Goal: Task Accomplishment & Management: Use online tool/utility

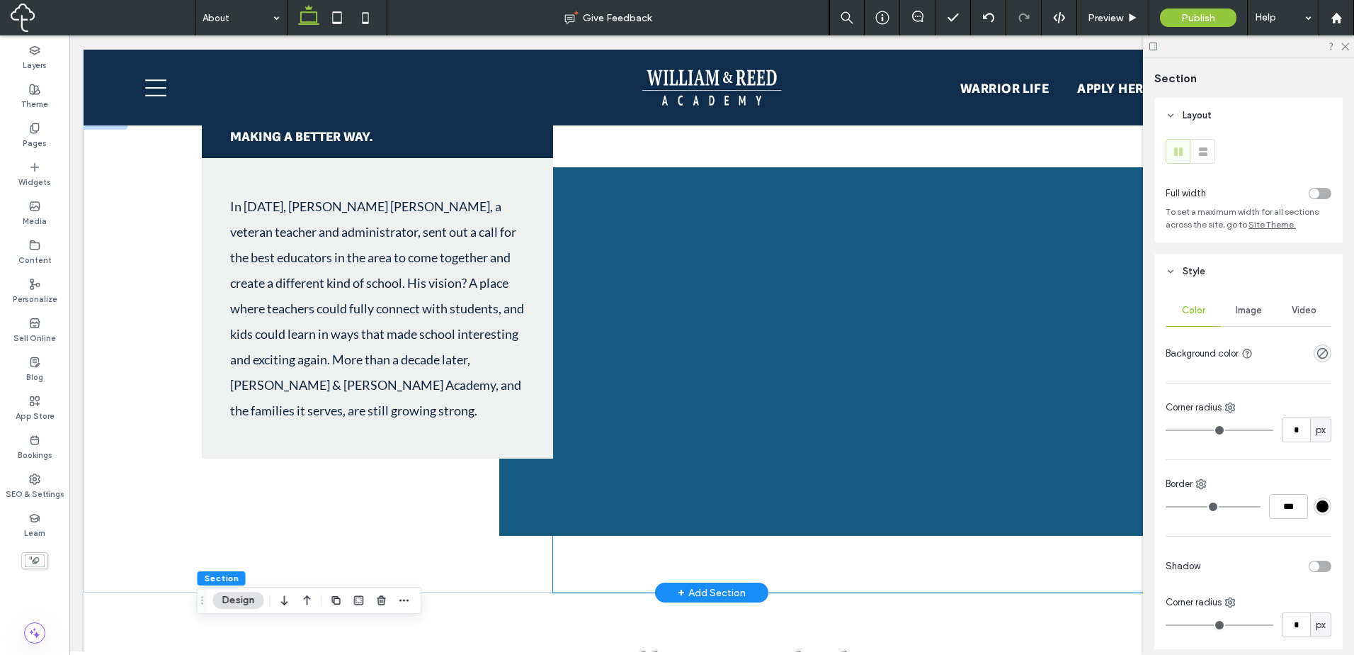
scroll to position [1155, 0]
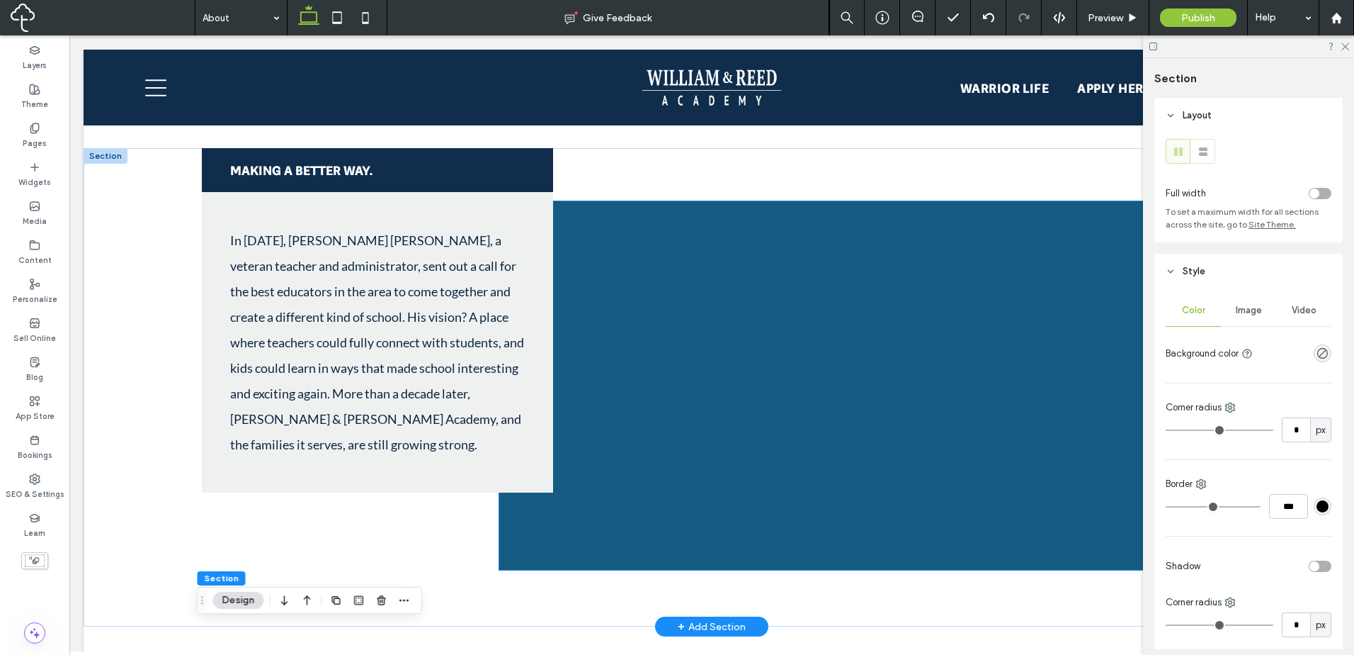
click at [861, 363] on img at bounding box center [833, 385] width 669 height 368
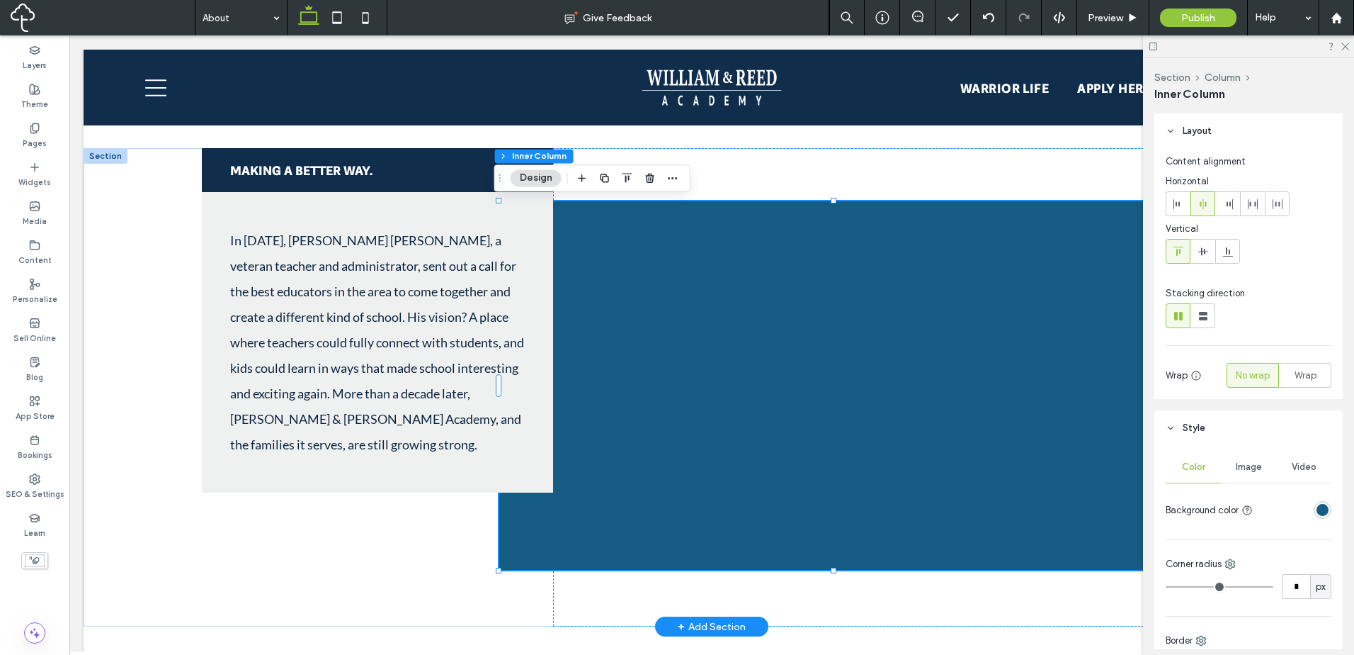
click at [849, 348] on img at bounding box center [833, 385] width 669 height 368
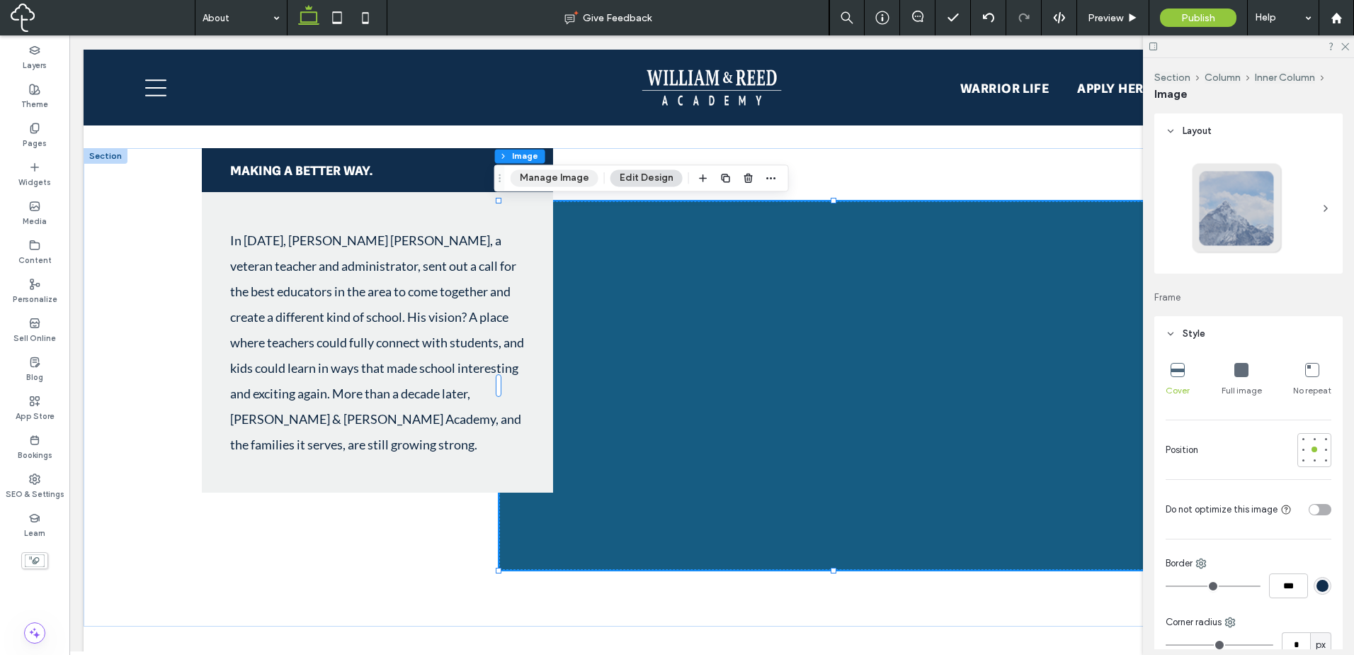
click at [558, 179] on button "Manage Image" at bounding box center [555, 177] width 88 height 17
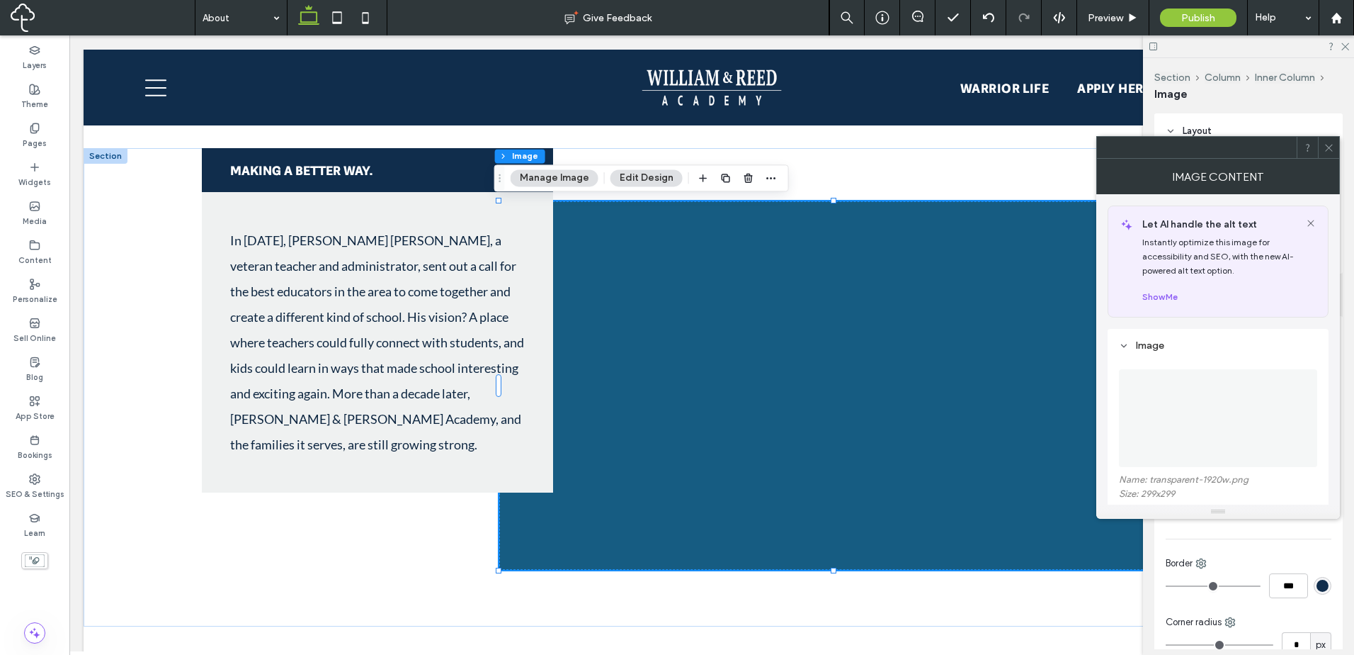
click at [1209, 396] on img at bounding box center [1219, 418] width 98 height 98
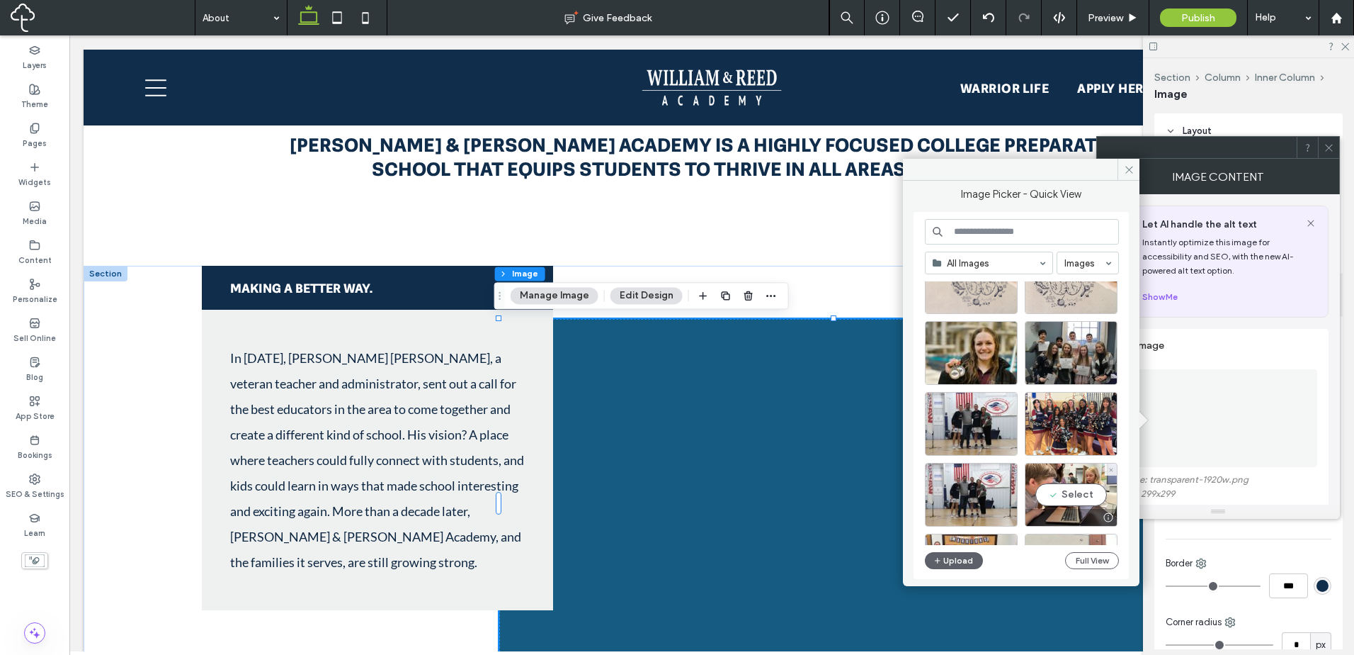
scroll to position [118, 0]
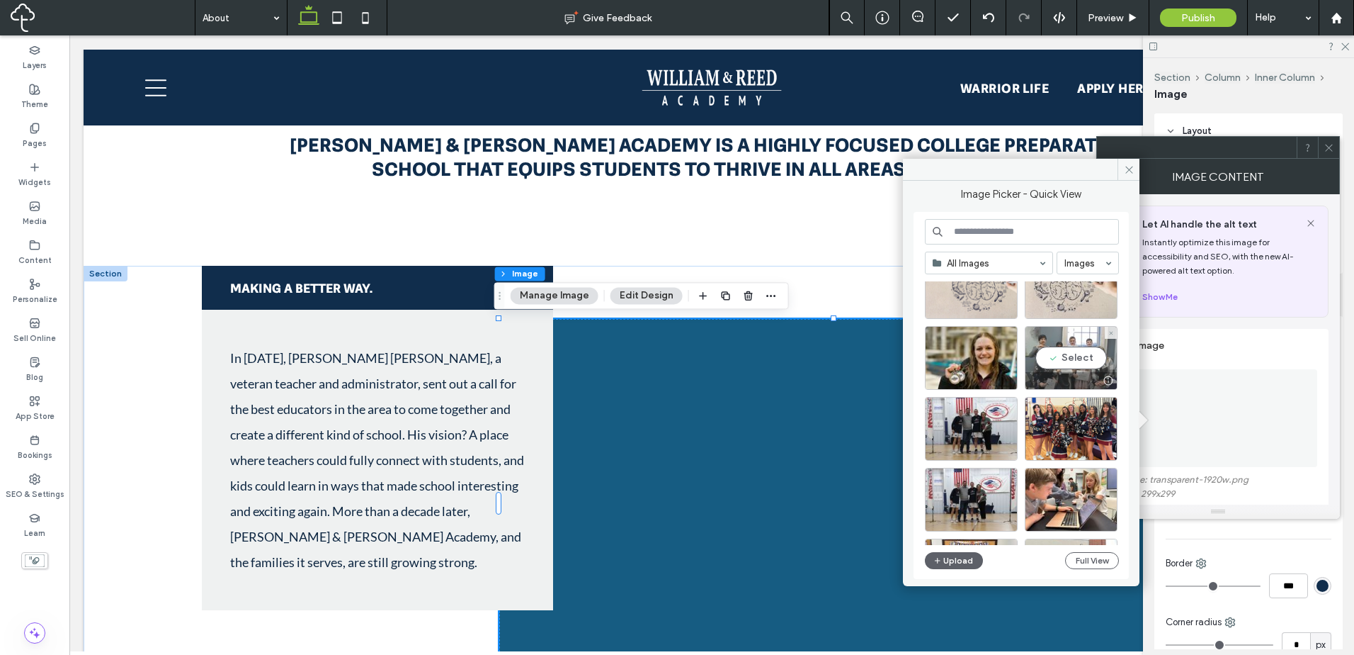
click at [1086, 358] on div "Select" at bounding box center [1071, 358] width 93 height 64
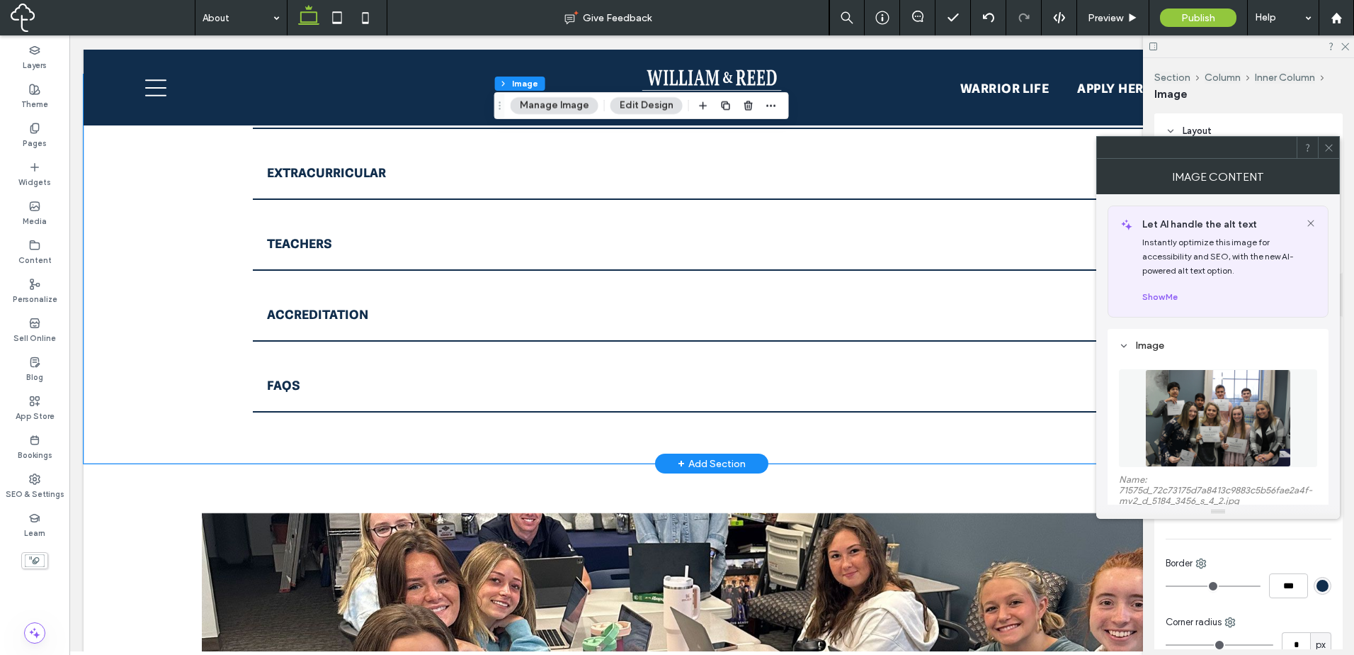
scroll to position [1863, 0]
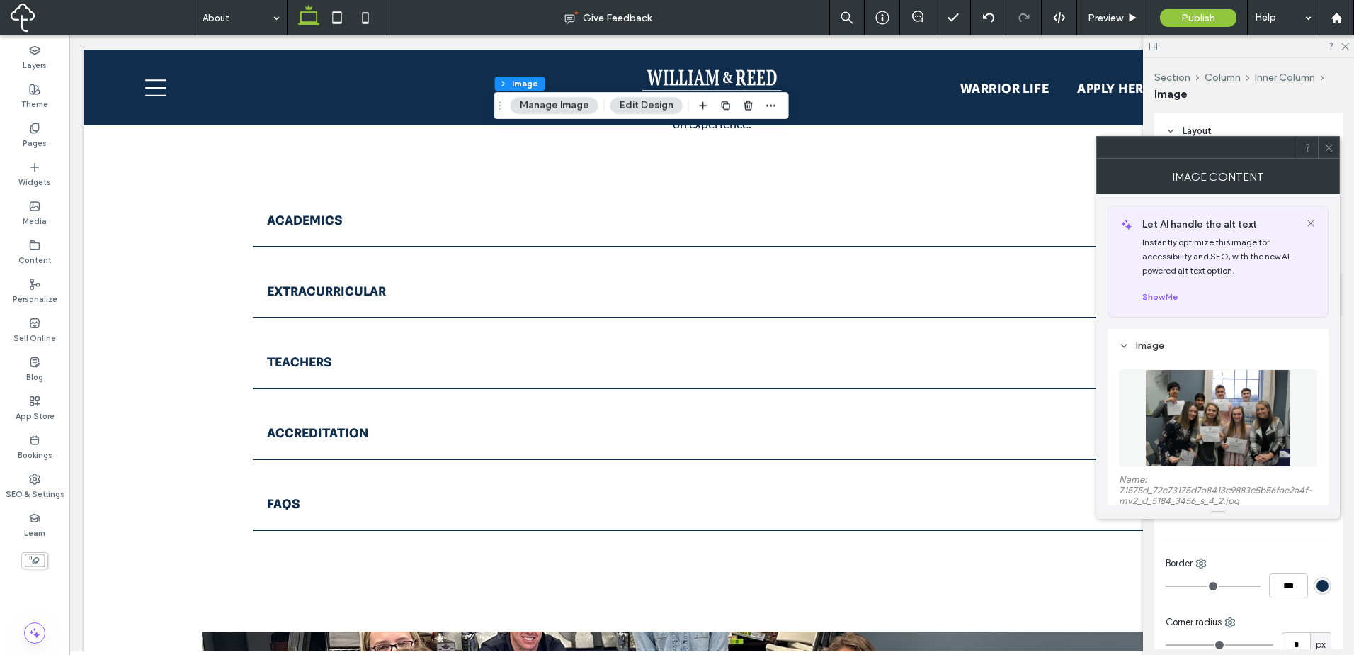
click at [1333, 157] on div at bounding box center [1328, 147] width 21 height 21
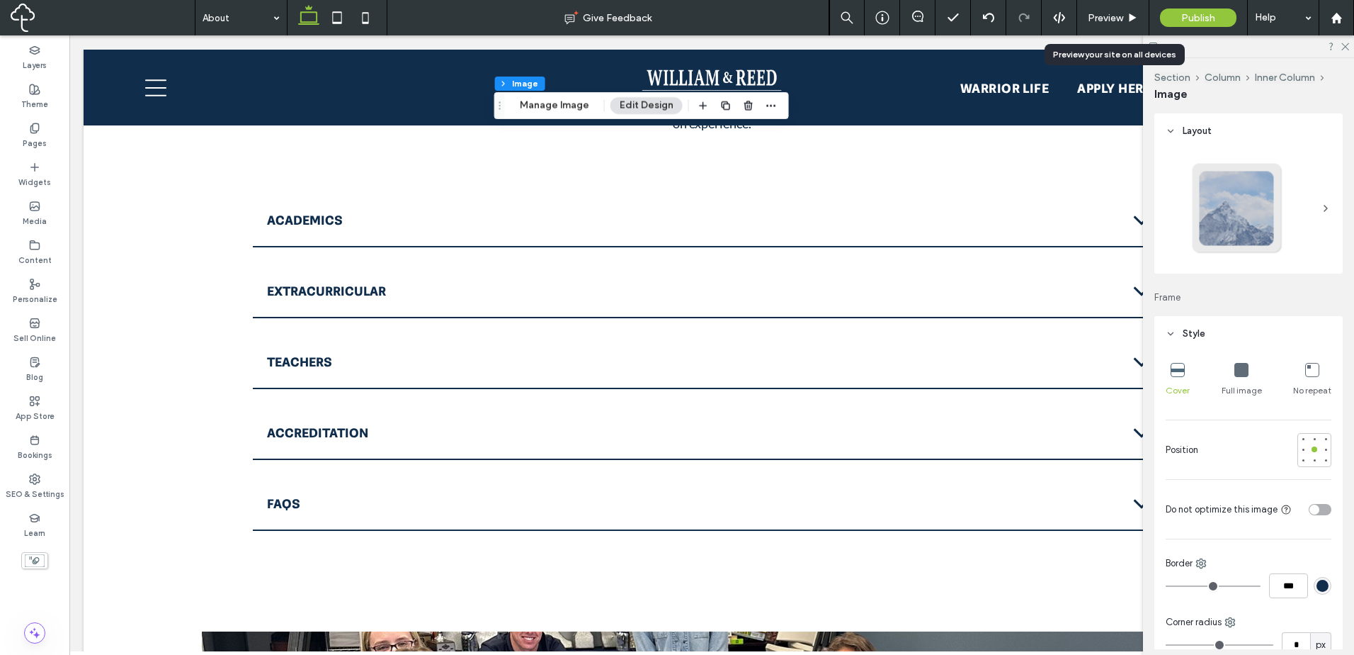
click at [1118, 21] on span "Preview" at bounding box center [1105, 18] width 35 height 12
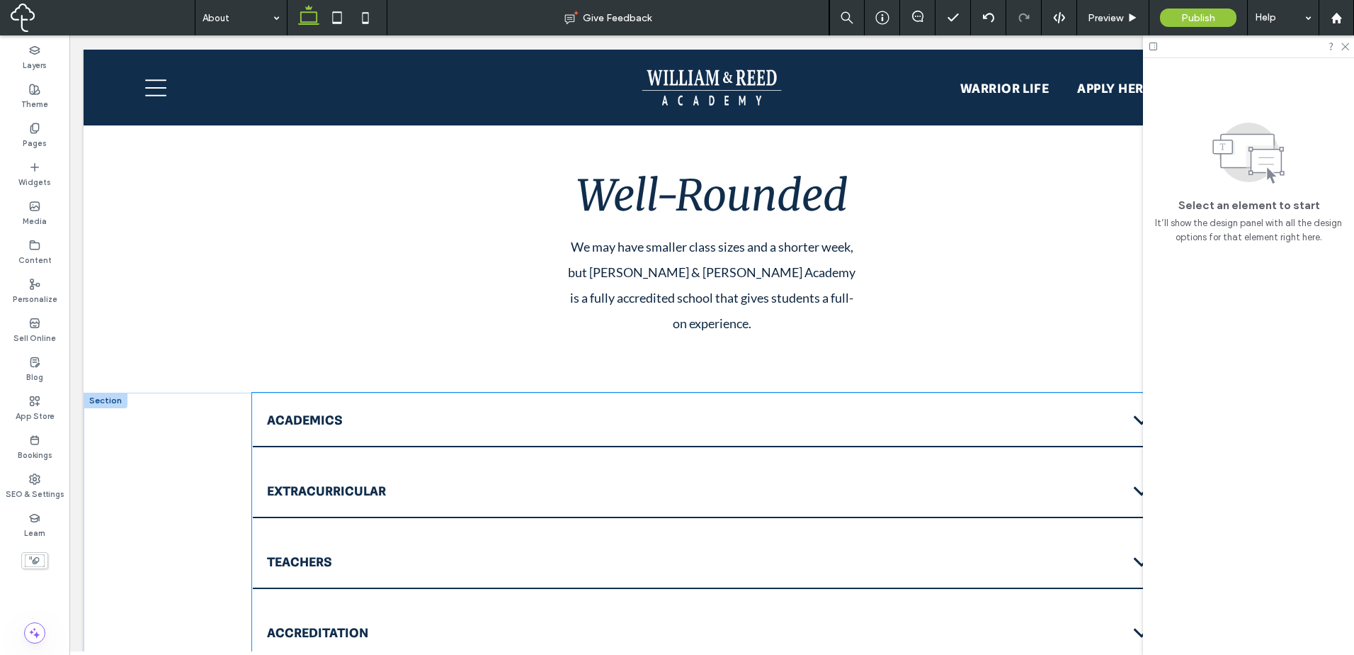
scroll to position [1627, 0]
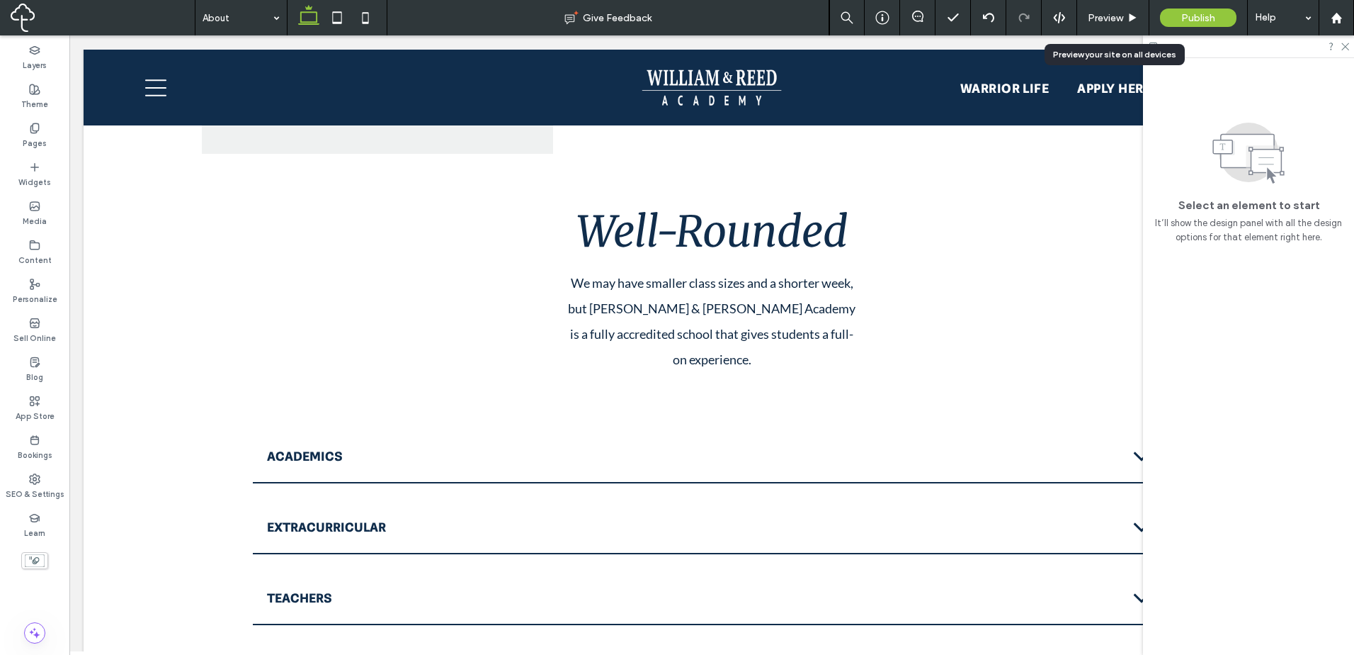
drag, startPoint x: 1107, startPoint y: 17, endPoint x: 1010, endPoint y: 154, distance: 168.2
click at [1107, 17] on span "Preview" at bounding box center [1105, 18] width 35 height 12
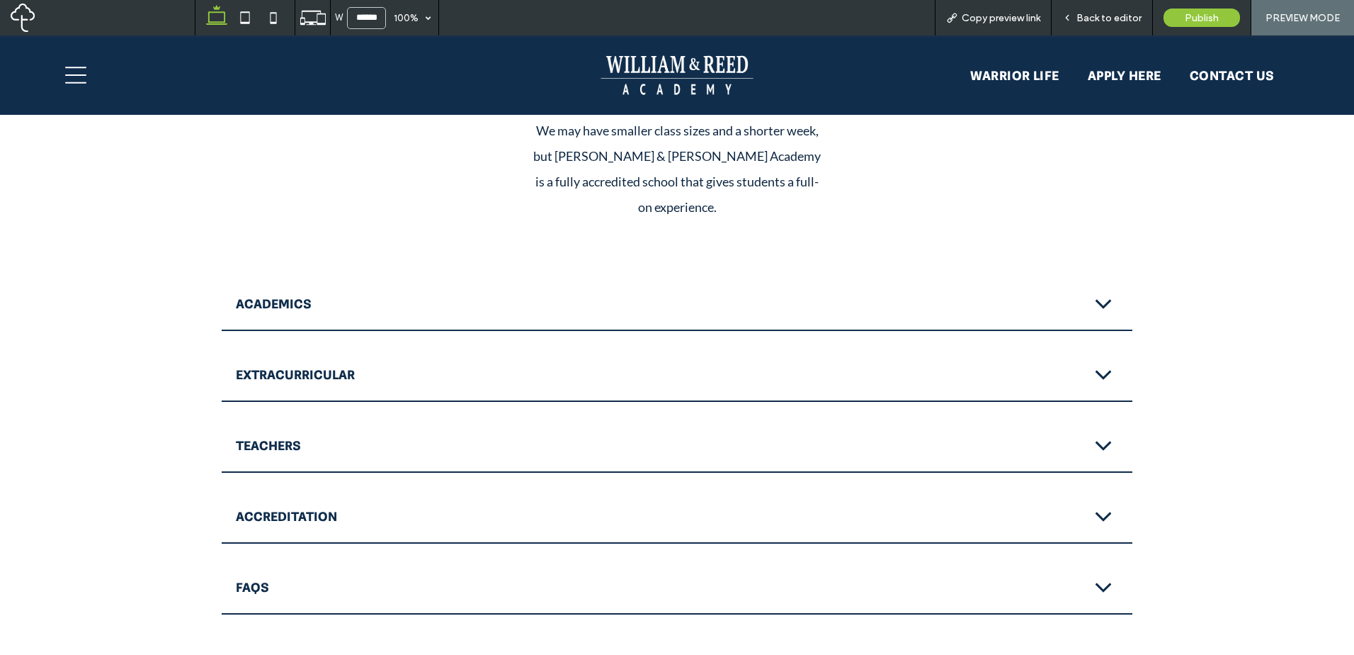
scroll to position [1731, 0]
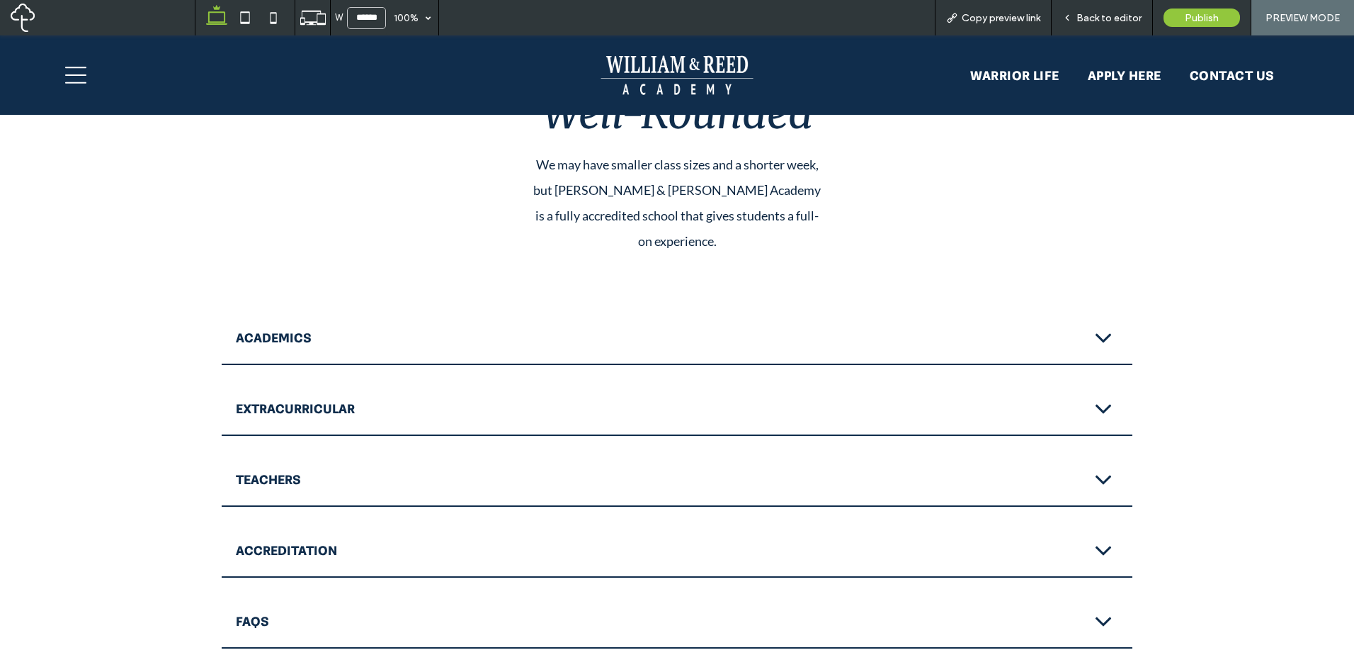
click at [956, 329] on span "Academics" at bounding box center [659, 337] width 847 height 16
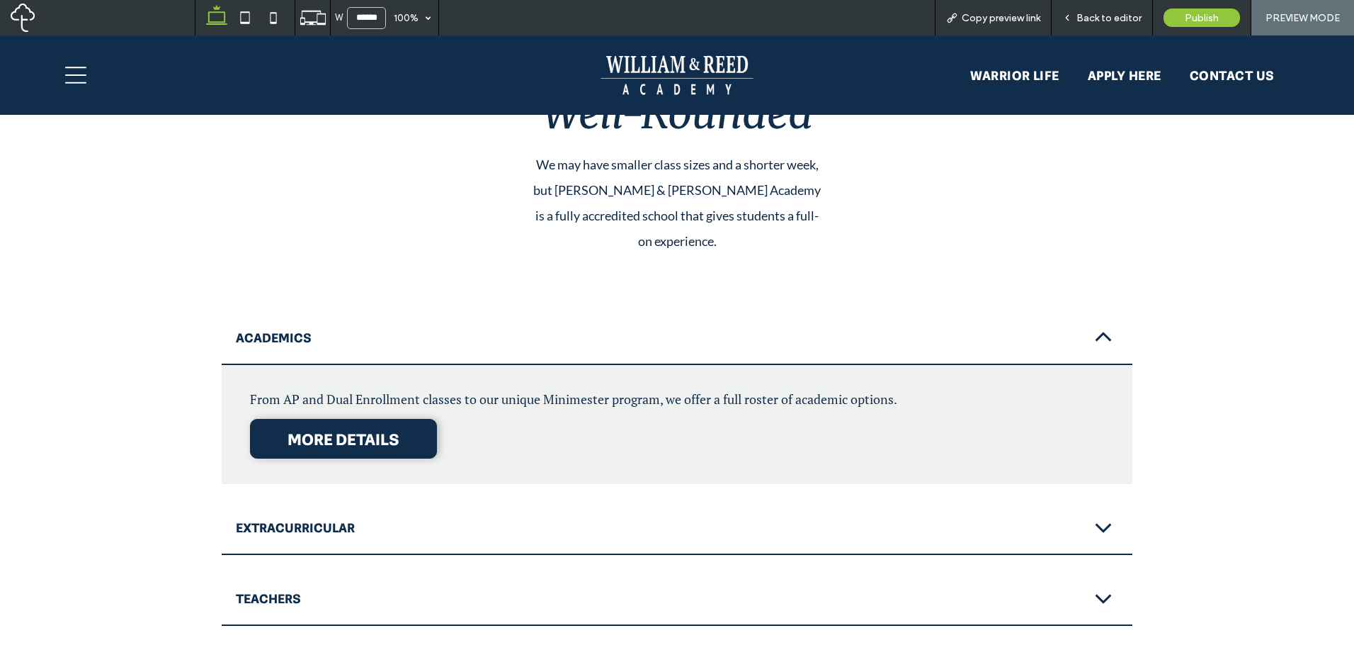
click at [951, 329] on span "Academics" at bounding box center [659, 337] width 847 height 16
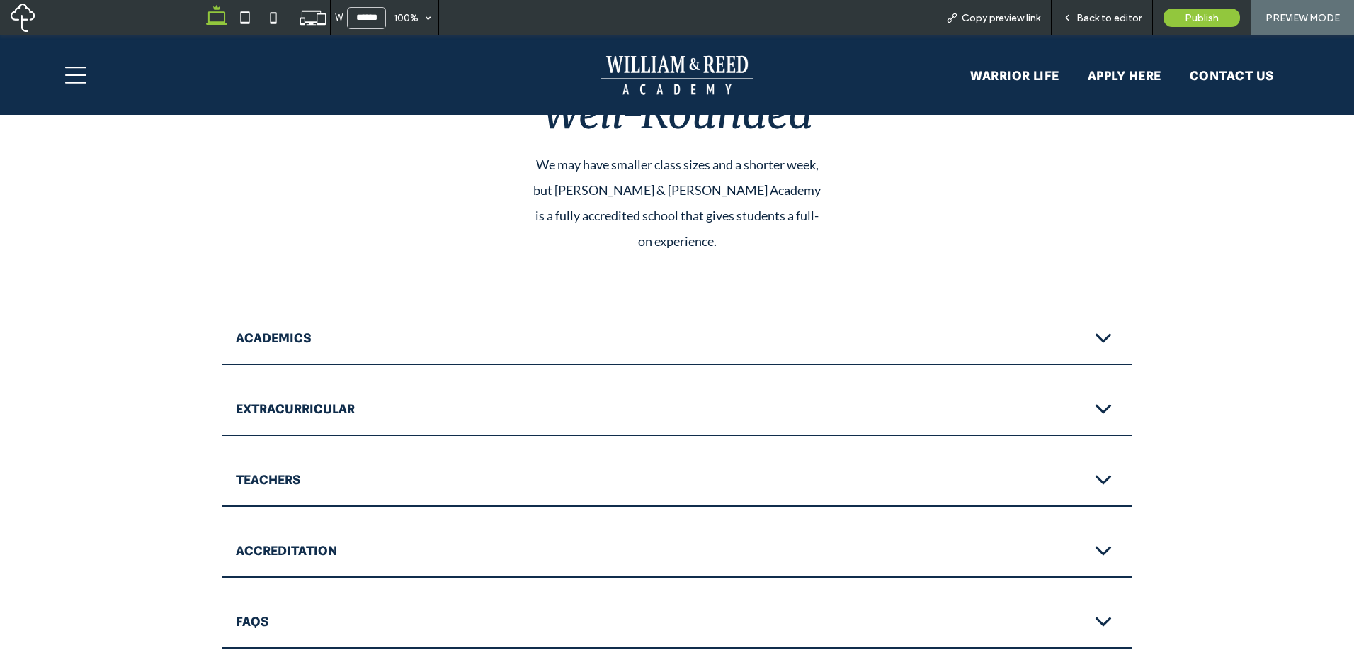
click at [942, 400] on span "Extracurricular" at bounding box center [659, 408] width 847 height 16
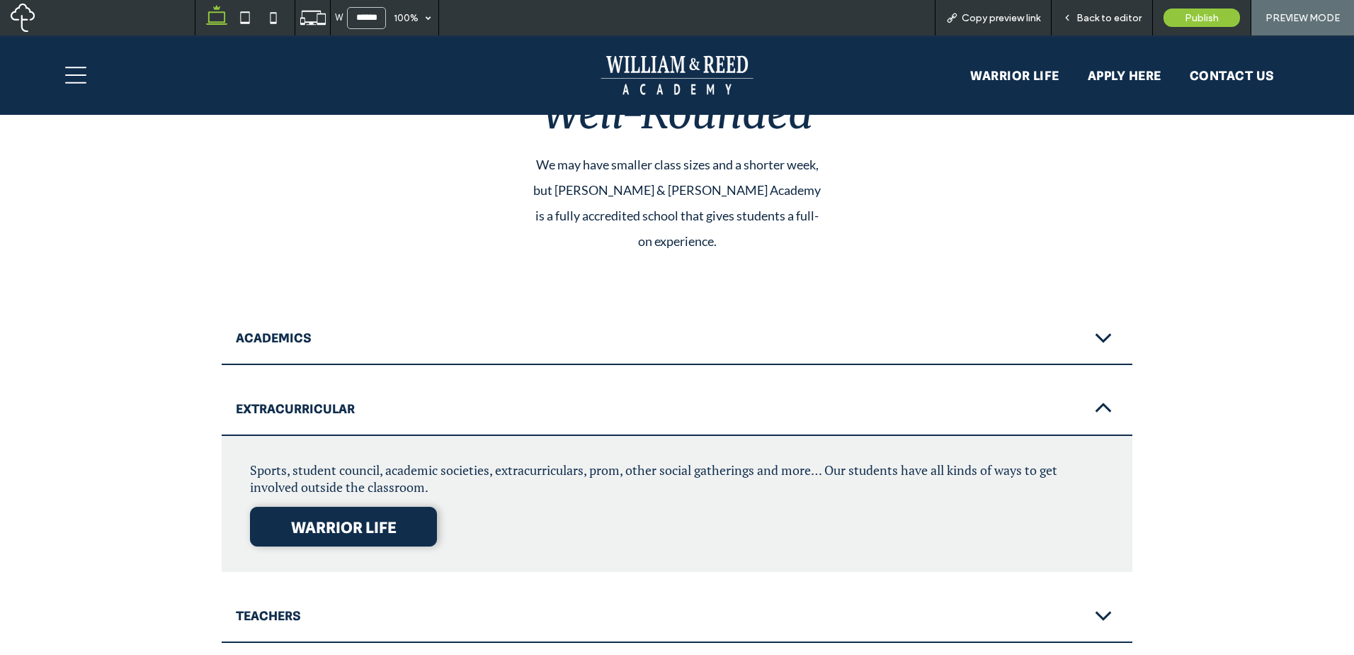
click at [962, 400] on span "Extracurricular" at bounding box center [659, 408] width 847 height 16
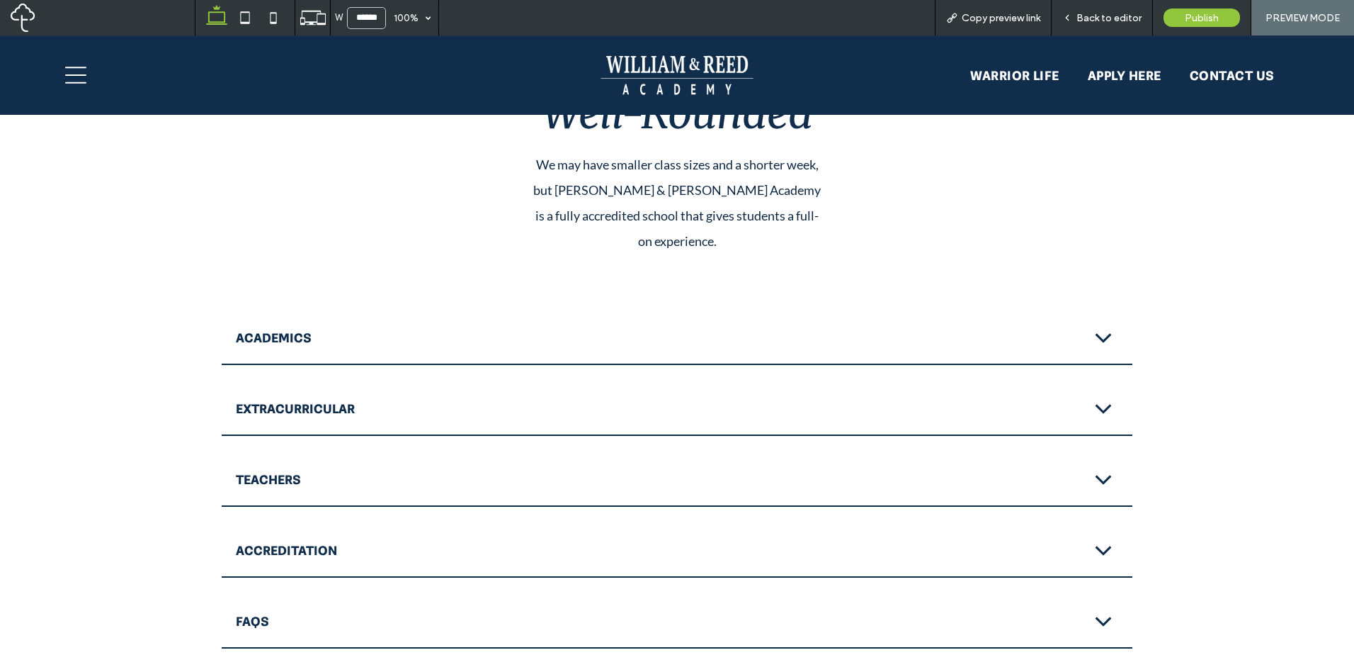
click at [1097, 38] on div "Contact us Warrior Life Apply Here Contact Us" at bounding box center [677, 74] width 1354 height 79
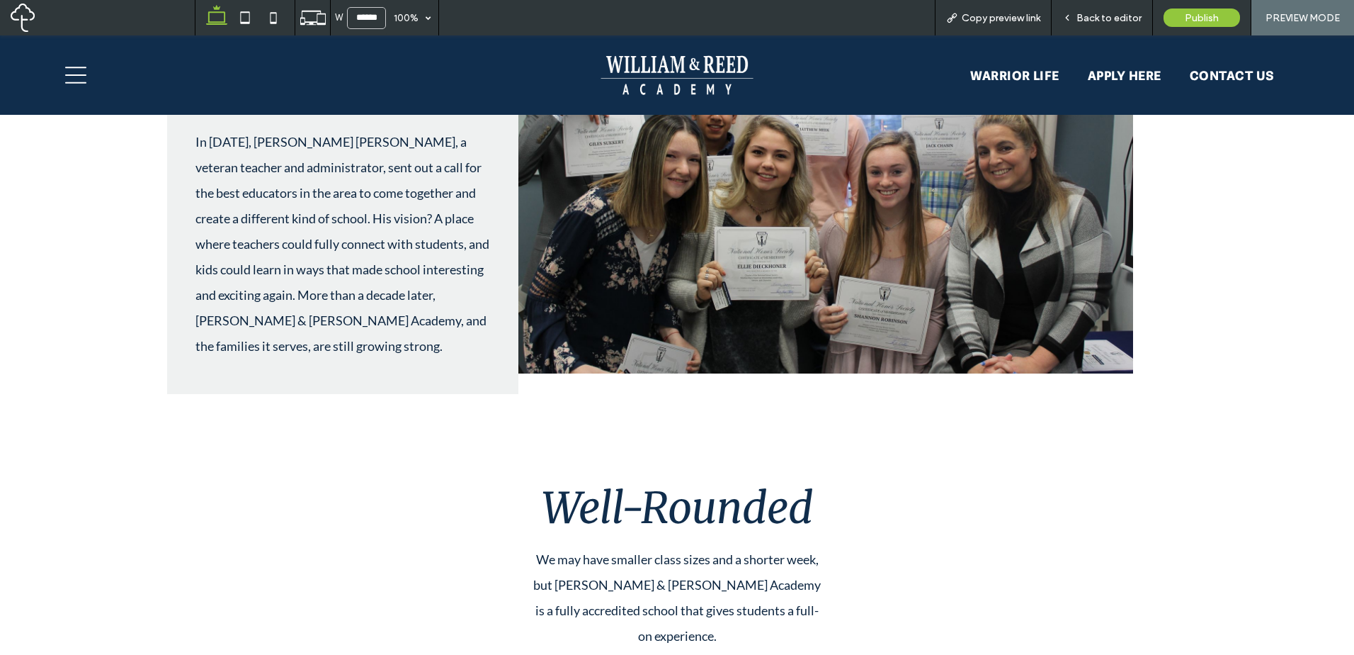
scroll to position [1259, 0]
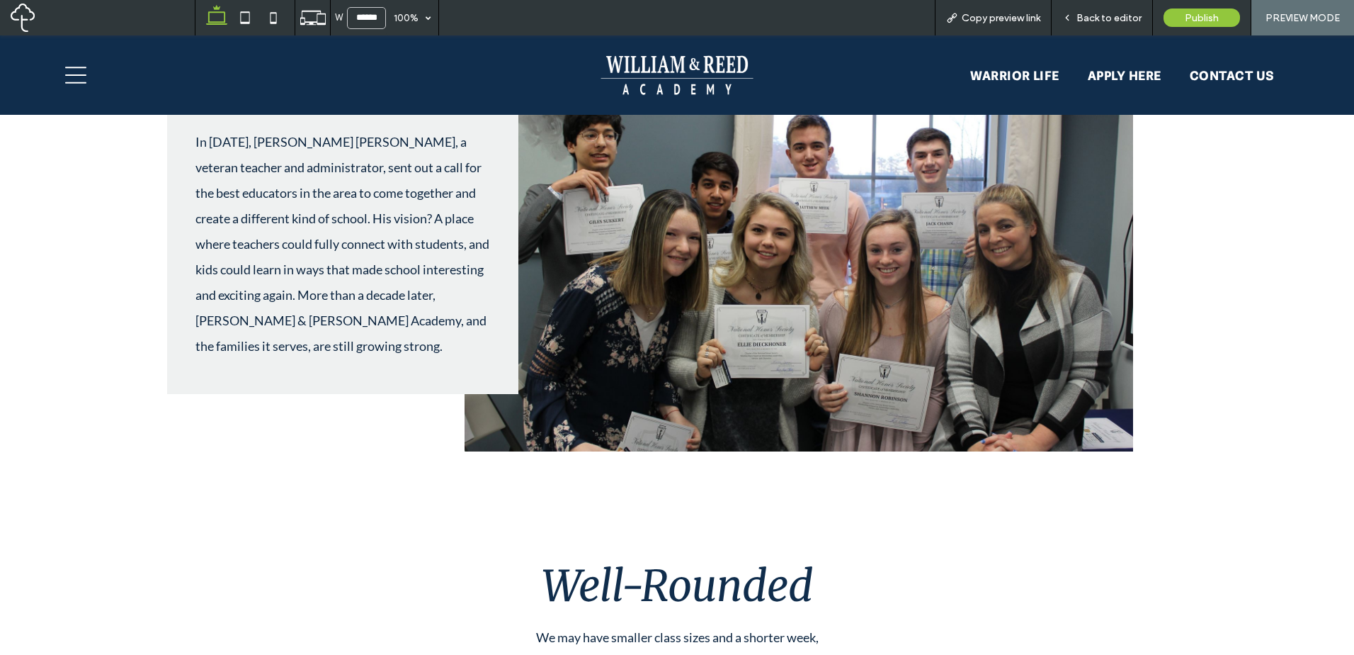
drag, startPoint x: 1108, startPoint y: 16, endPoint x: 946, endPoint y: 275, distance: 304.9
click at [1108, 16] on span "Back to editor" at bounding box center [1109, 18] width 65 height 12
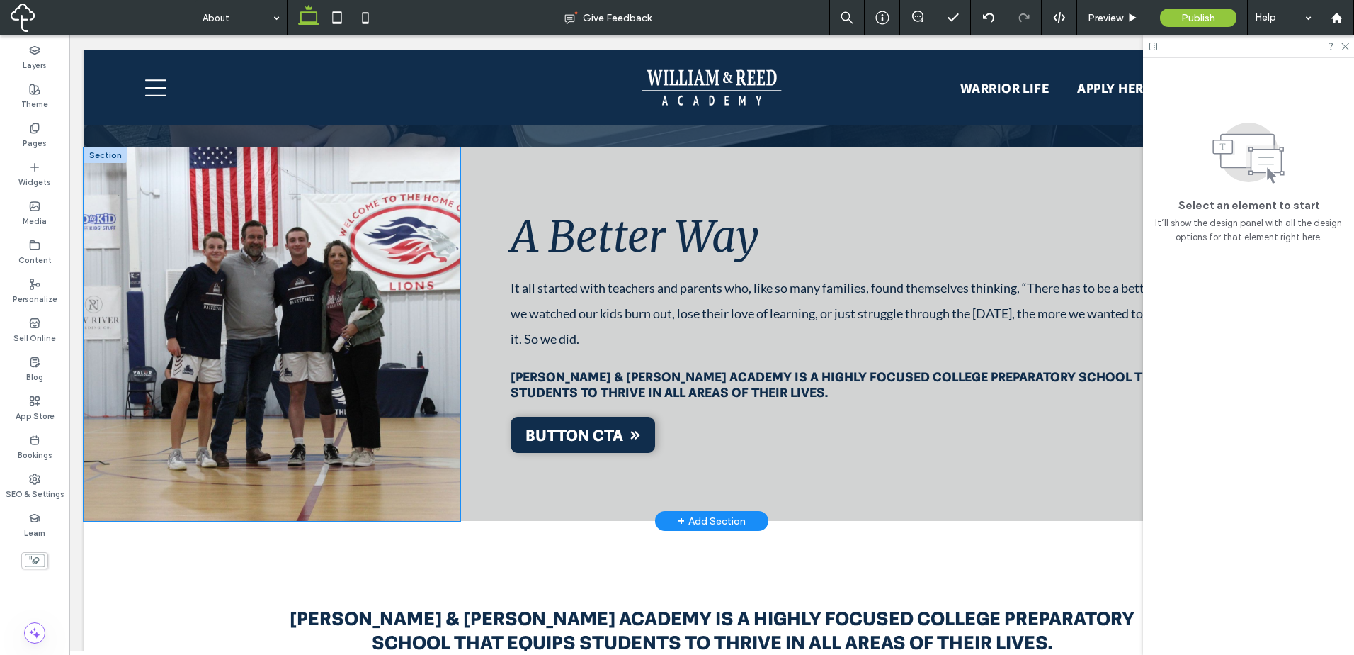
scroll to position [565, 0]
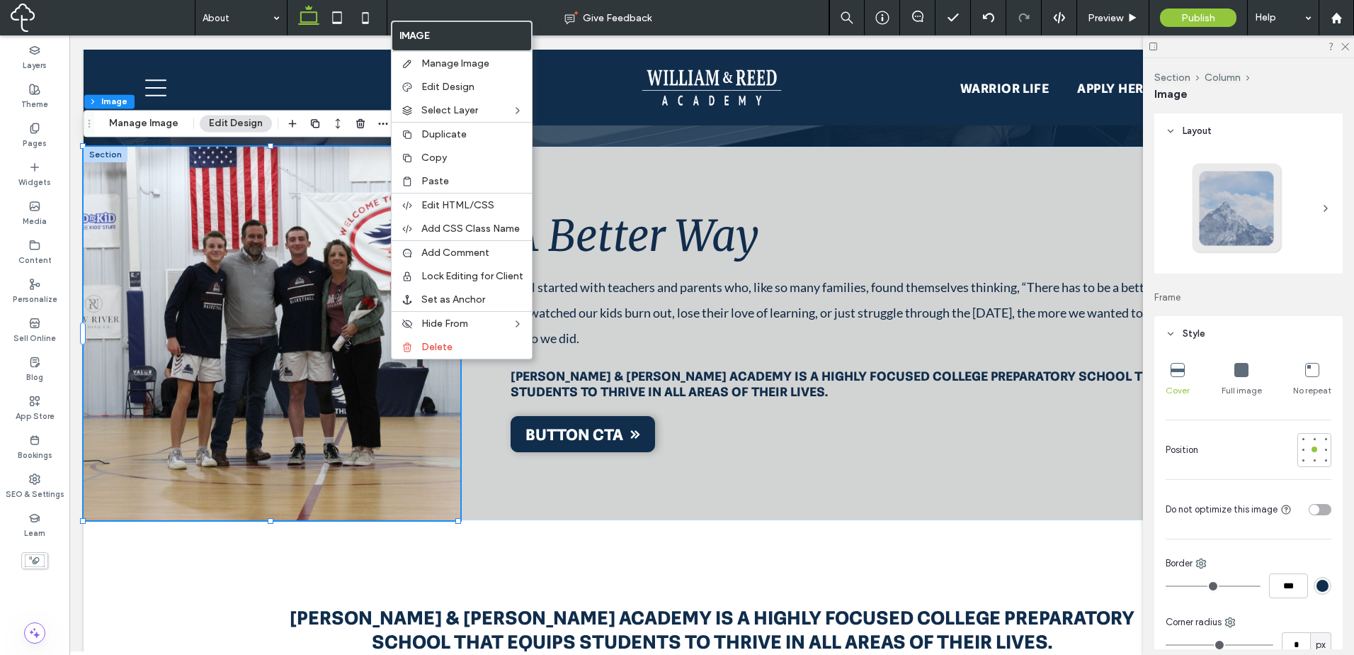
drag, startPoint x: 453, startPoint y: 162, endPoint x: 706, endPoint y: 340, distance: 309.7
click at [453, 162] on label "Copy" at bounding box center [473, 158] width 102 height 12
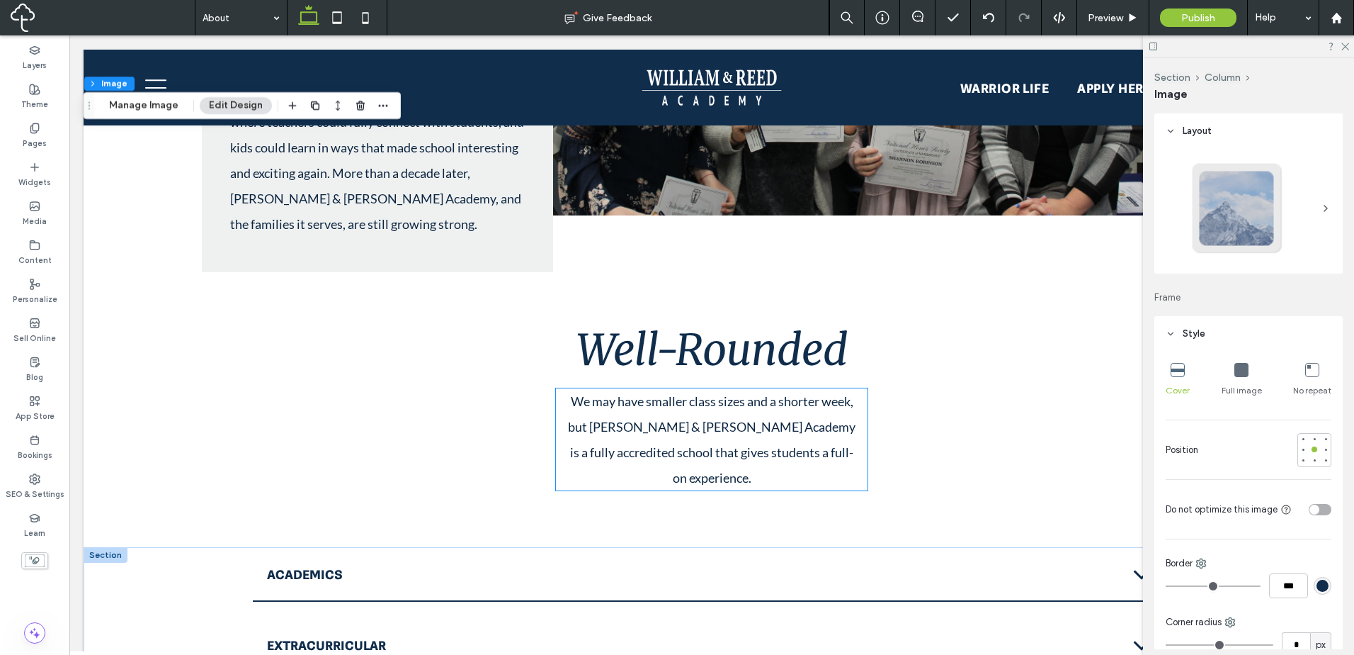
scroll to position [1863, 0]
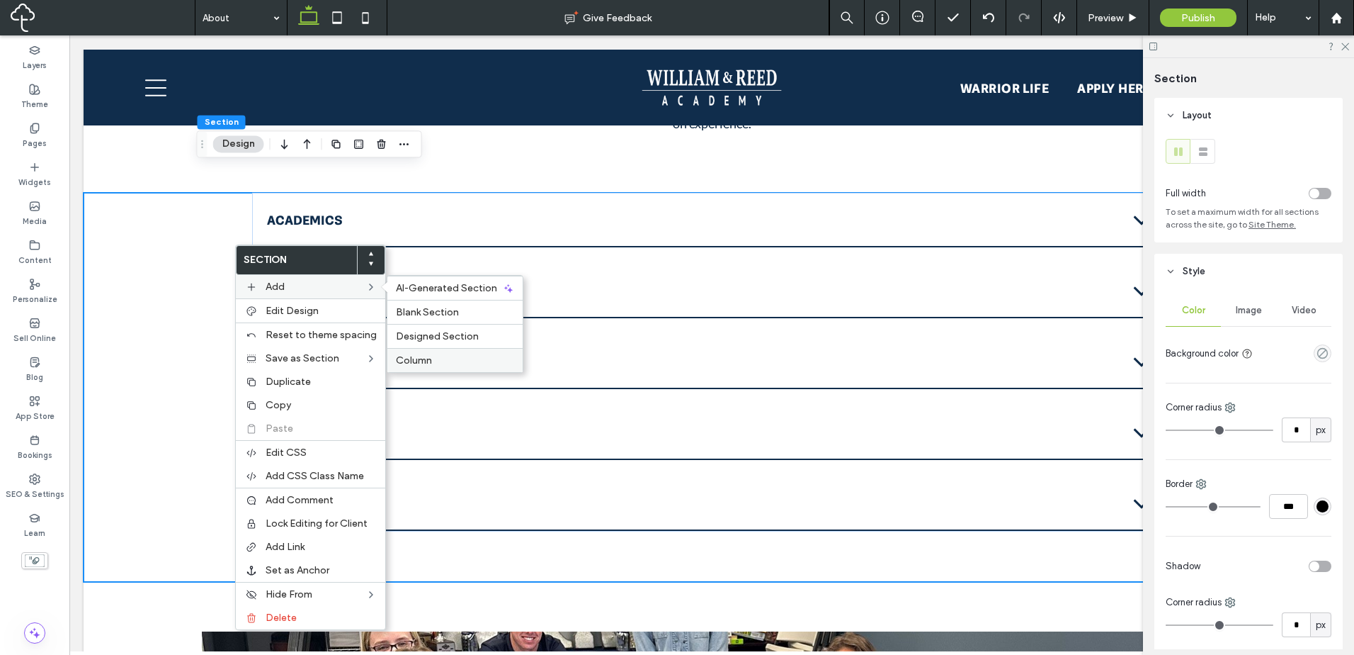
click at [423, 351] on div "Column" at bounding box center [455, 360] width 135 height 24
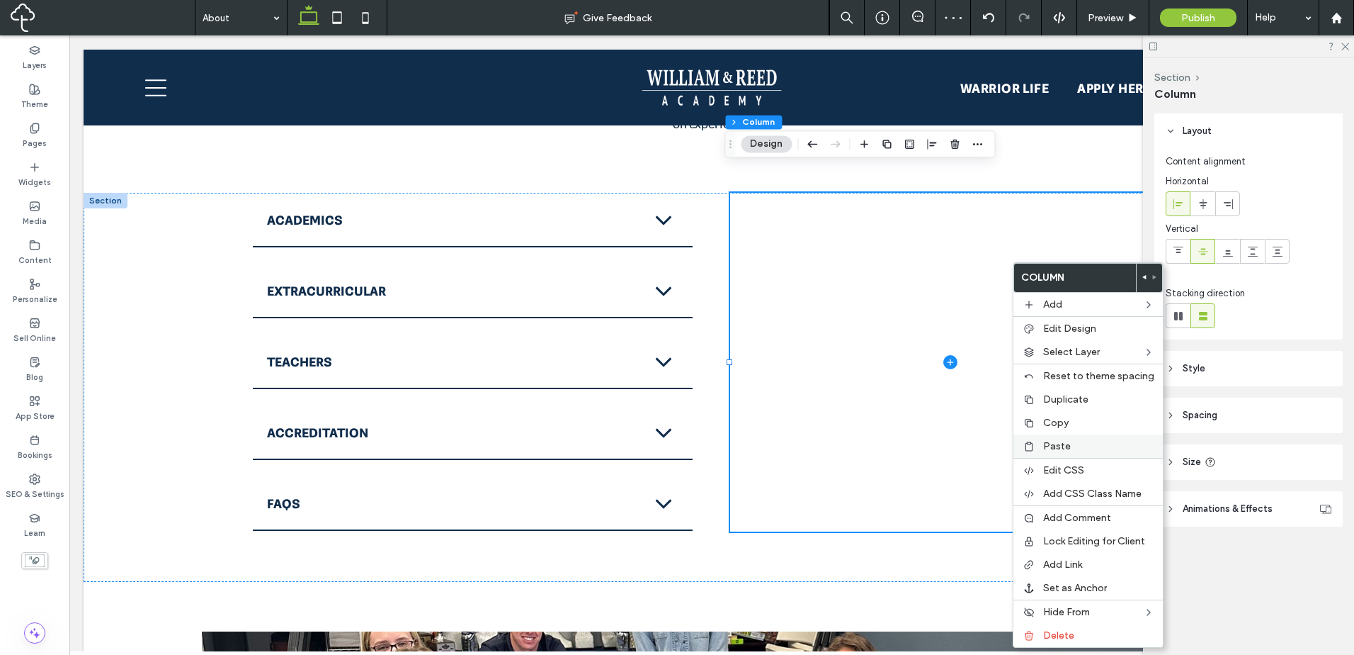
drag, startPoint x: 1075, startPoint y: 322, endPoint x: 1051, endPoint y: 448, distance: 128.2
click at [1055, 448] on span "Paste" at bounding box center [1057, 446] width 28 height 12
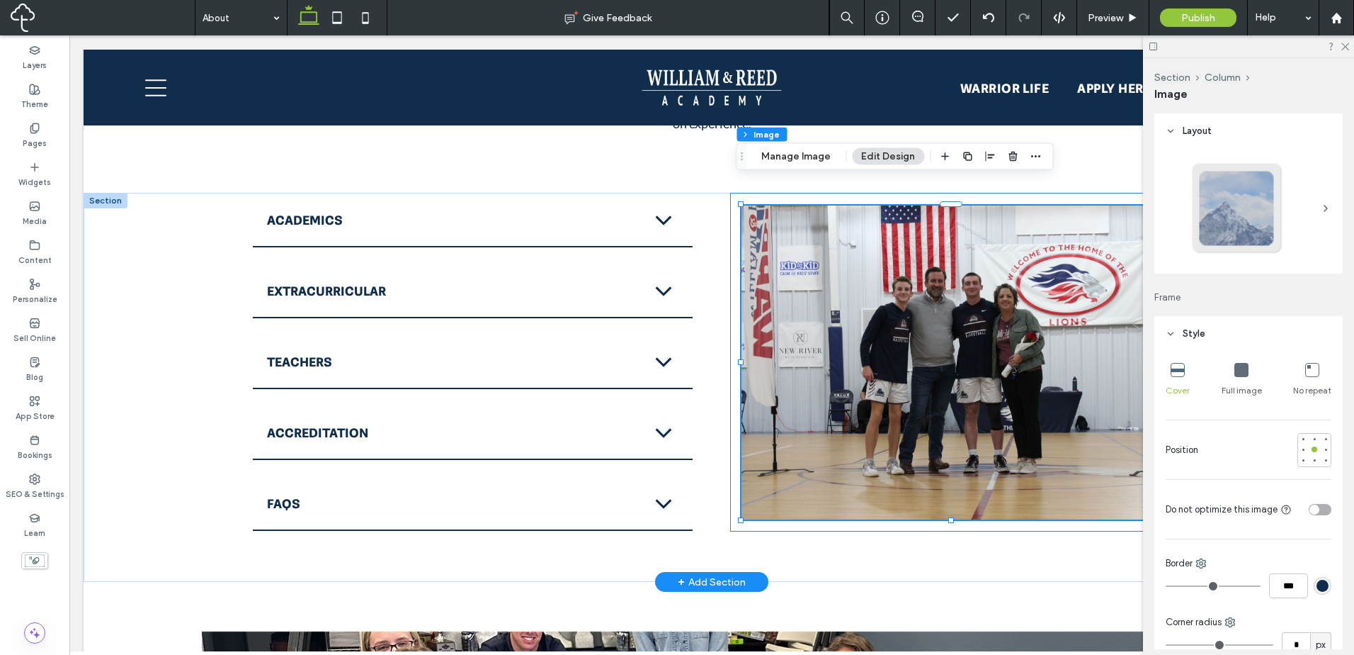
click at [895, 501] on div at bounding box center [950, 362] width 441 height 339
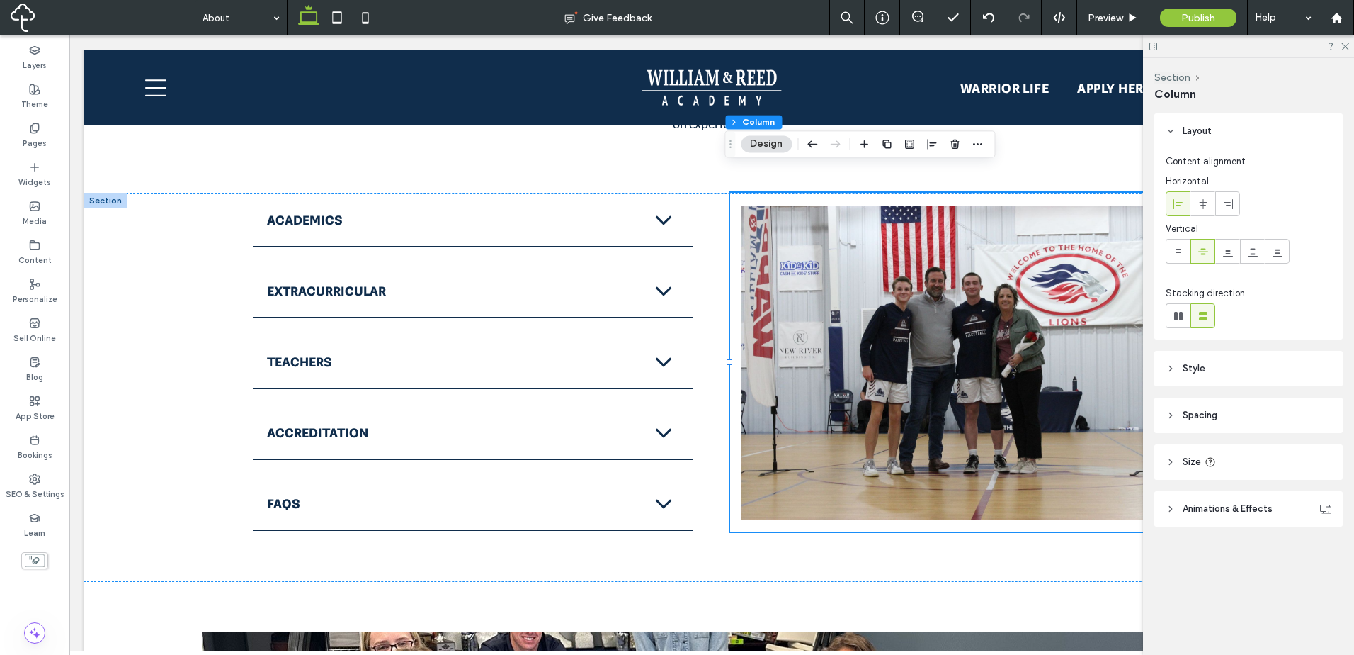
click at [1235, 376] on header "Style" at bounding box center [1249, 368] width 188 height 35
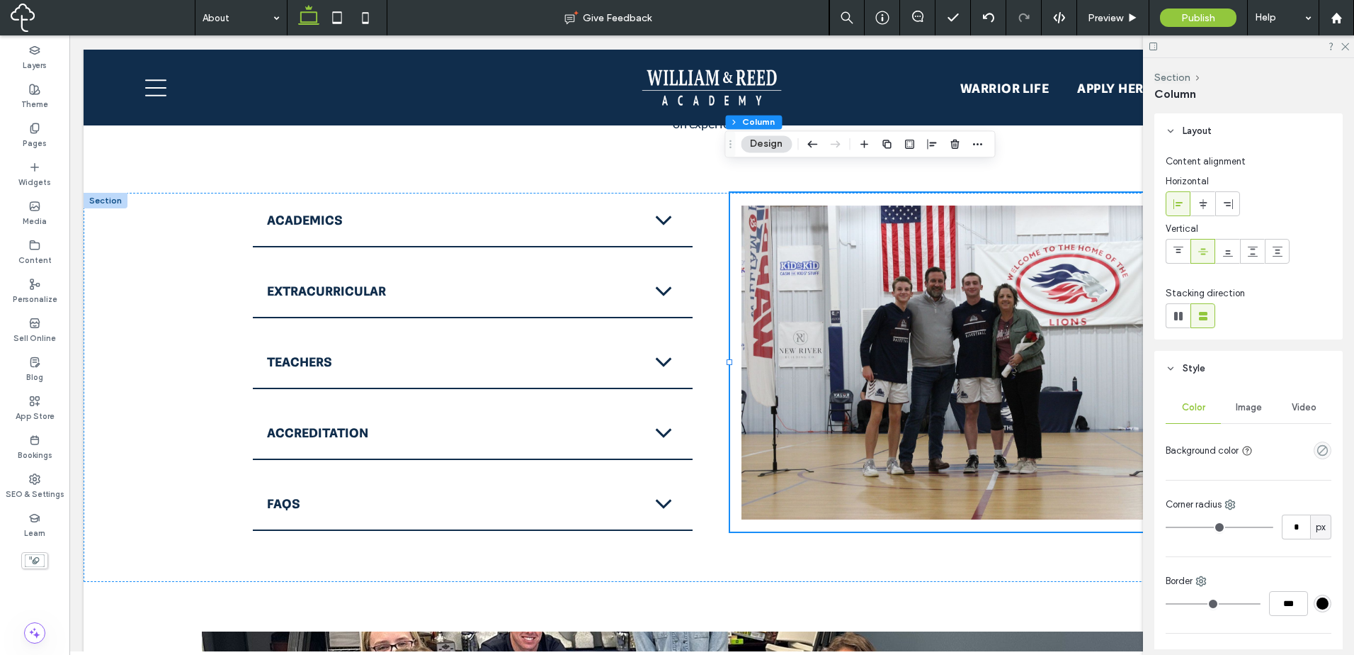
scroll to position [234, 0]
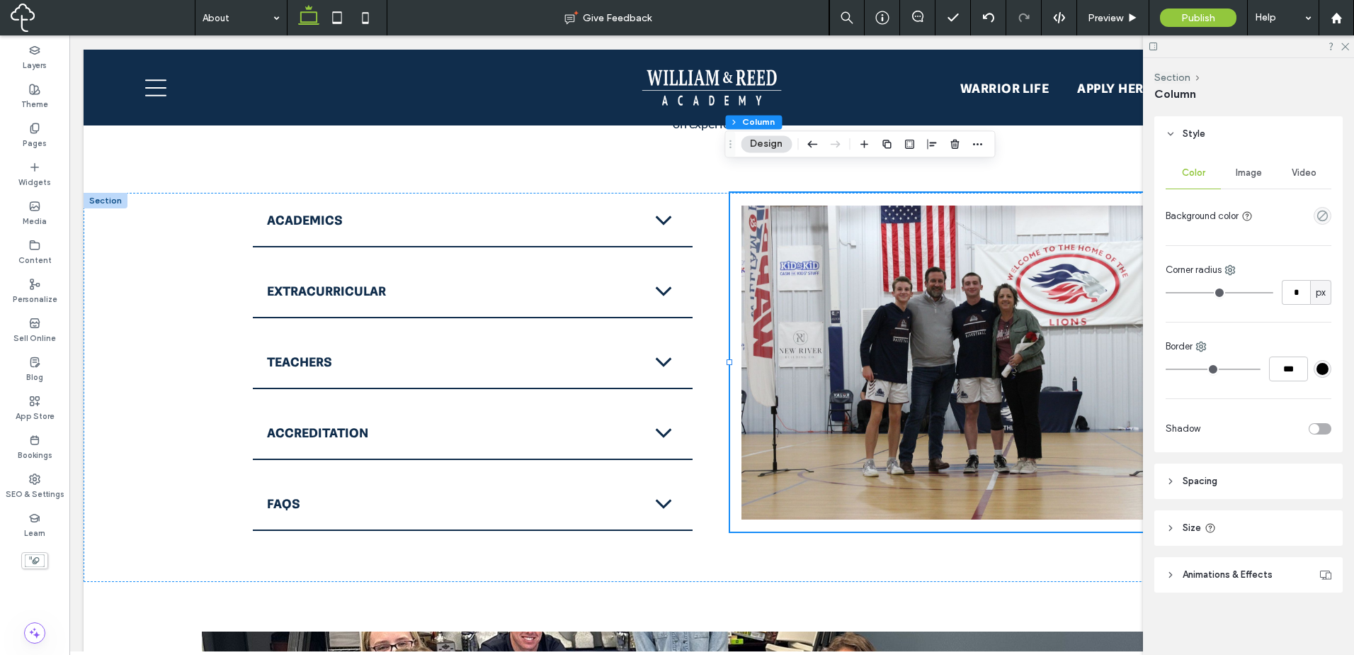
click at [1270, 470] on header "Spacing" at bounding box center [1249, 480] width 188 height 35
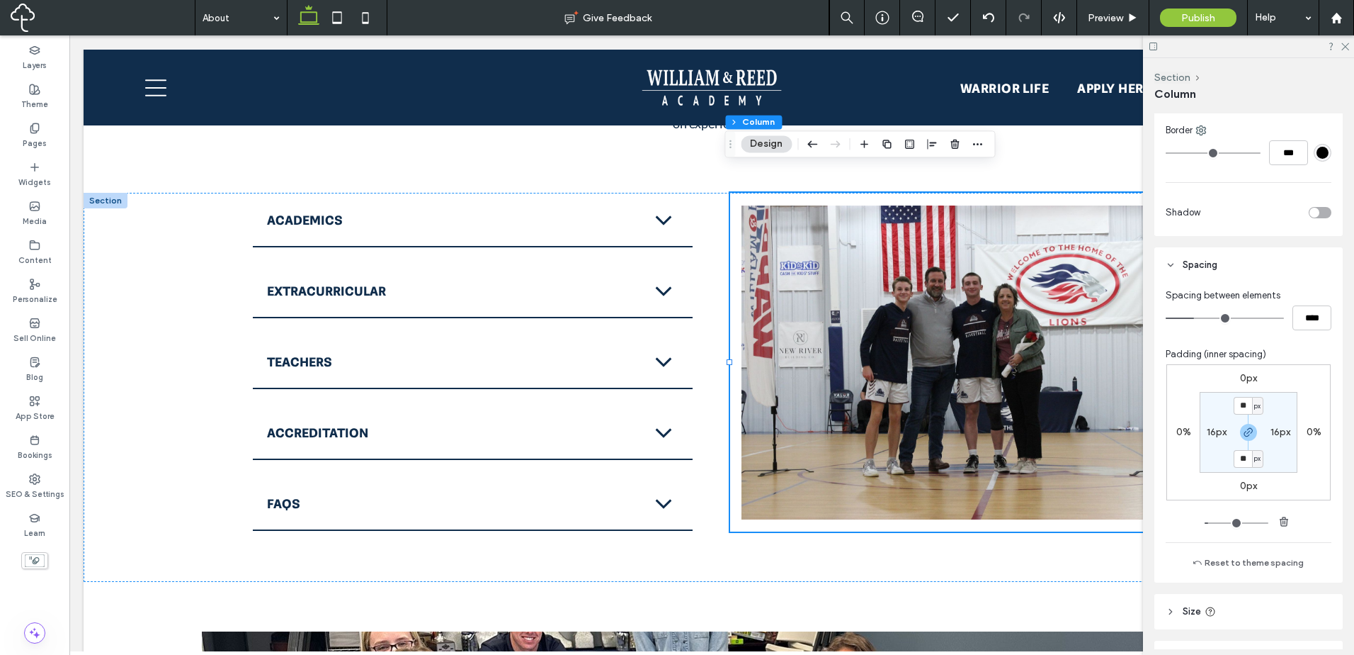
scroll to position [470, 0]
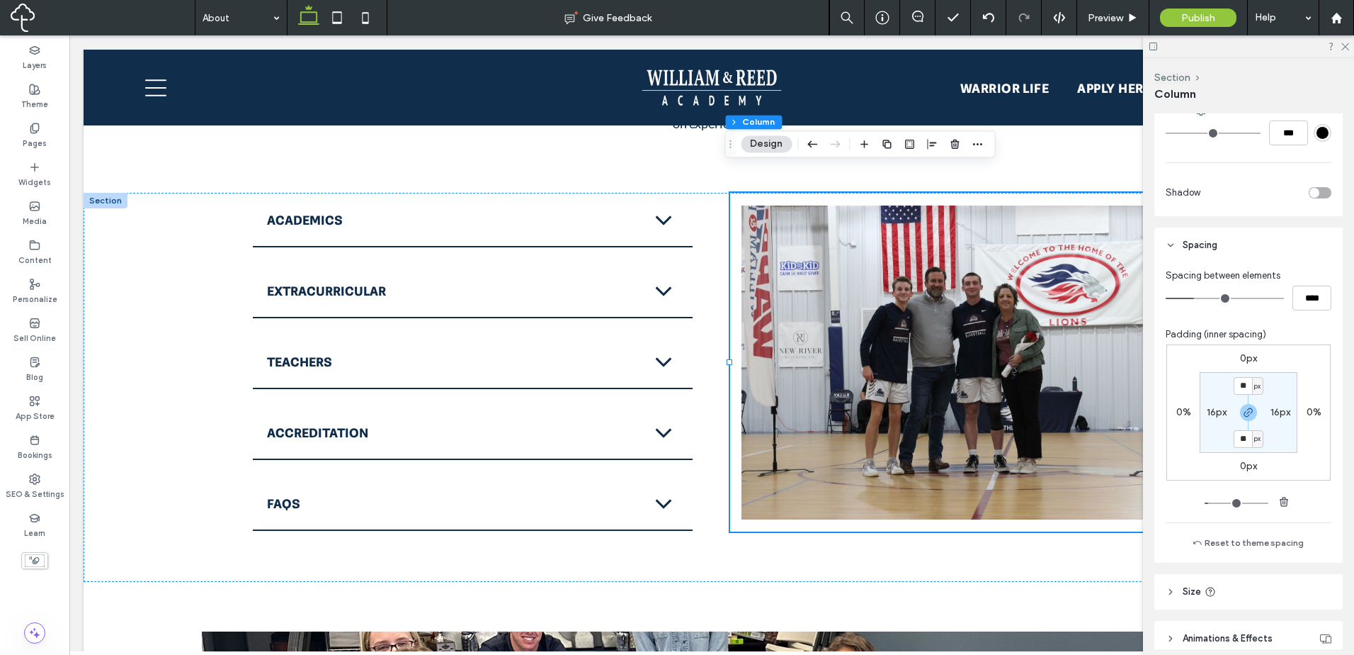
click at [1244, 395] on section "** px 16px ** px 16px" at bounding box center [1249, 412] width 98 height 81
click at [1245, 390] on input "**" at bounding box center [1243, 386] width 18 height 18
click at [1280, 503] on use "button" at bounding box center [1284, 501] width 9 height 9
type input "*"
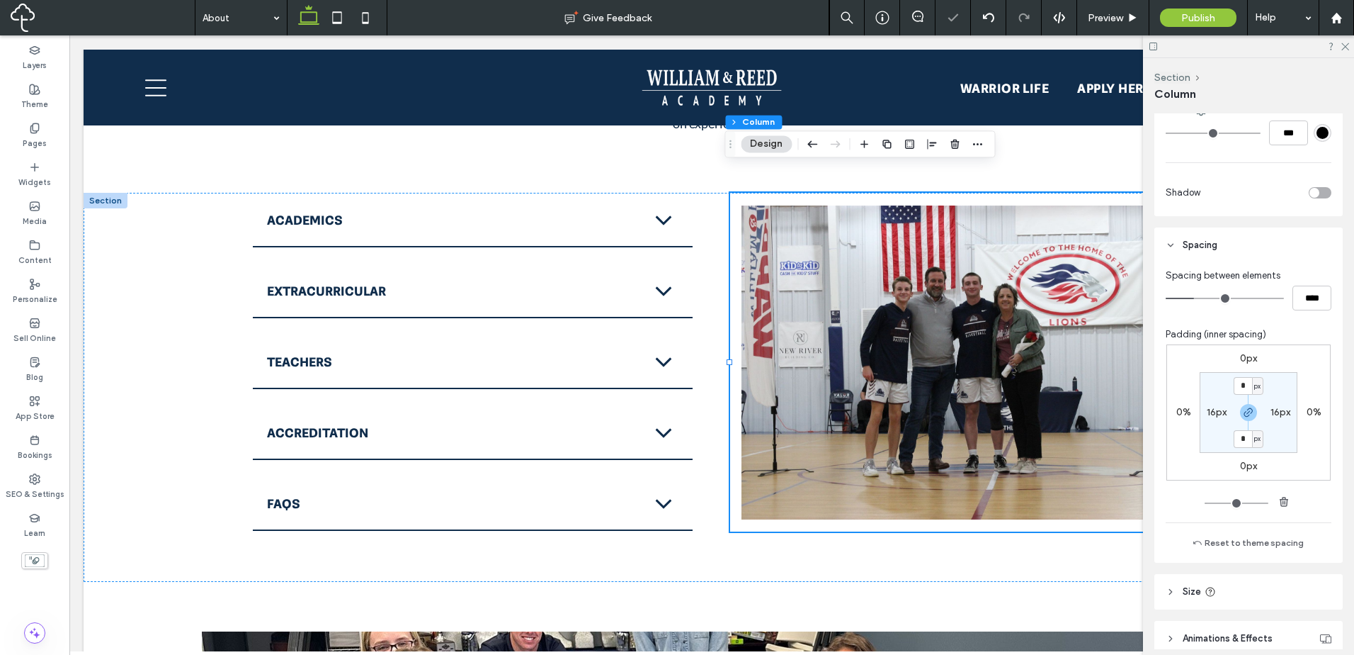
click at [1277, 414] on label "16px" at bounding box center [1281, 412] width 20 height 12
click at [1284, 499] on use "button" at bounding box center [1284, 501] width 9 height 9
type input "*"
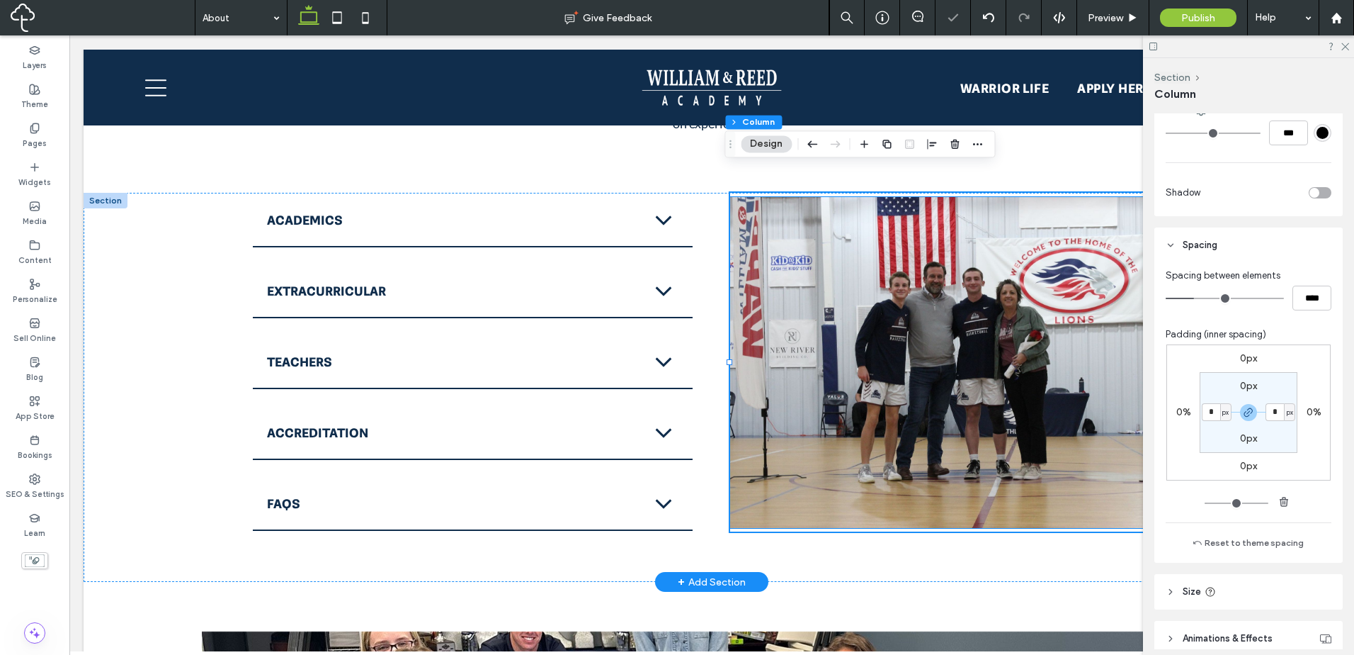
click at [936, 268] on img at bounding box center [950, 362] width 441 height 331
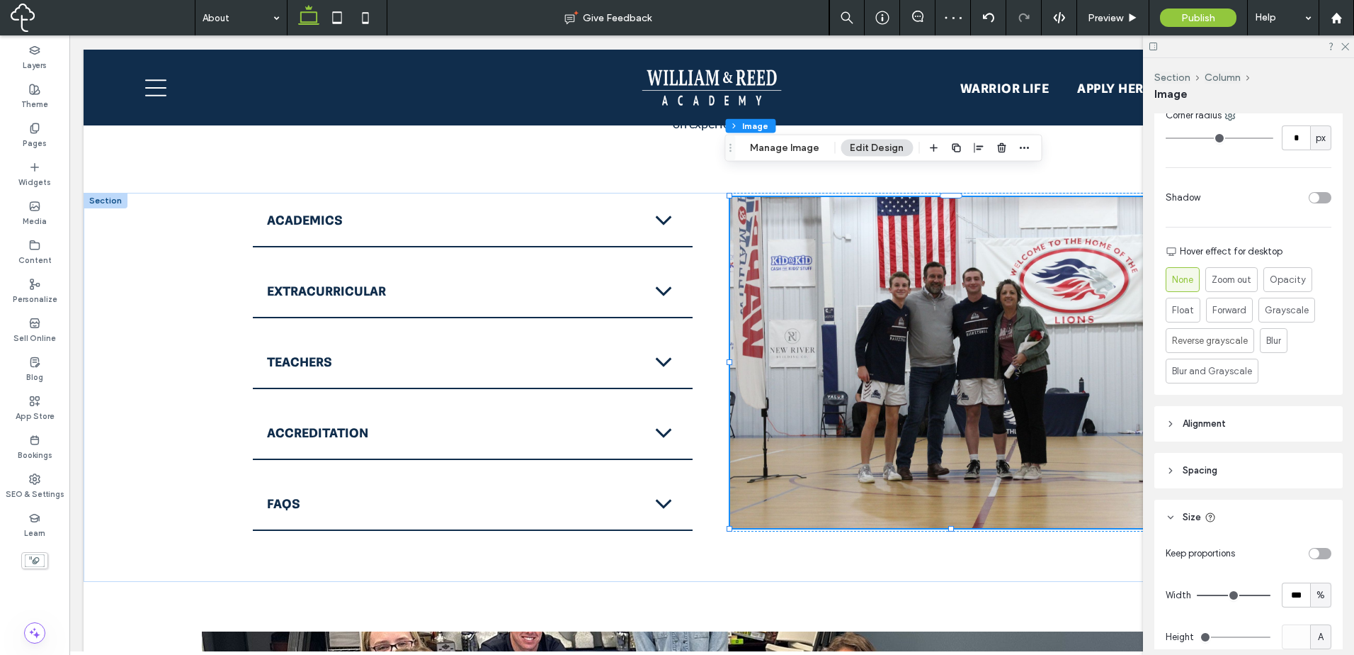
scroll to position [473, 0]
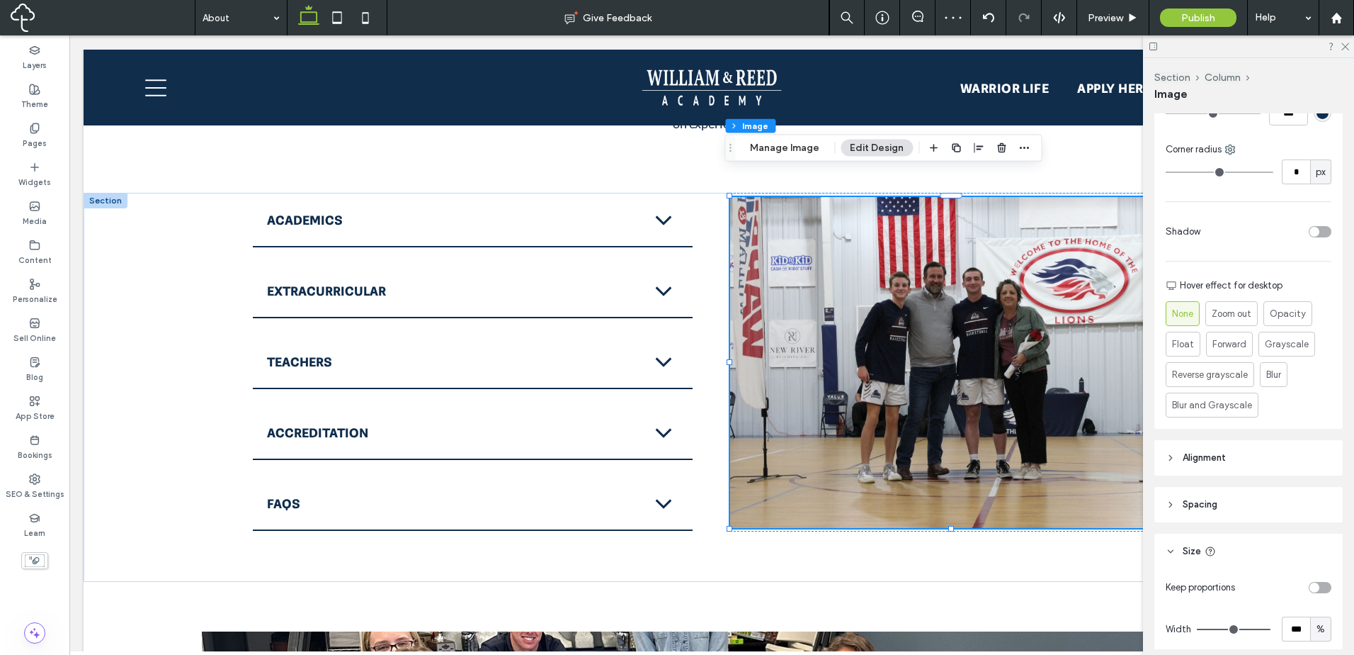
click at [1279, 465] on header "Alignment" at bounding box center [1249, 457] width 188 height 35
click at [791, 124] on button "Column" at bounding box center [796, 126] width 43 height 14
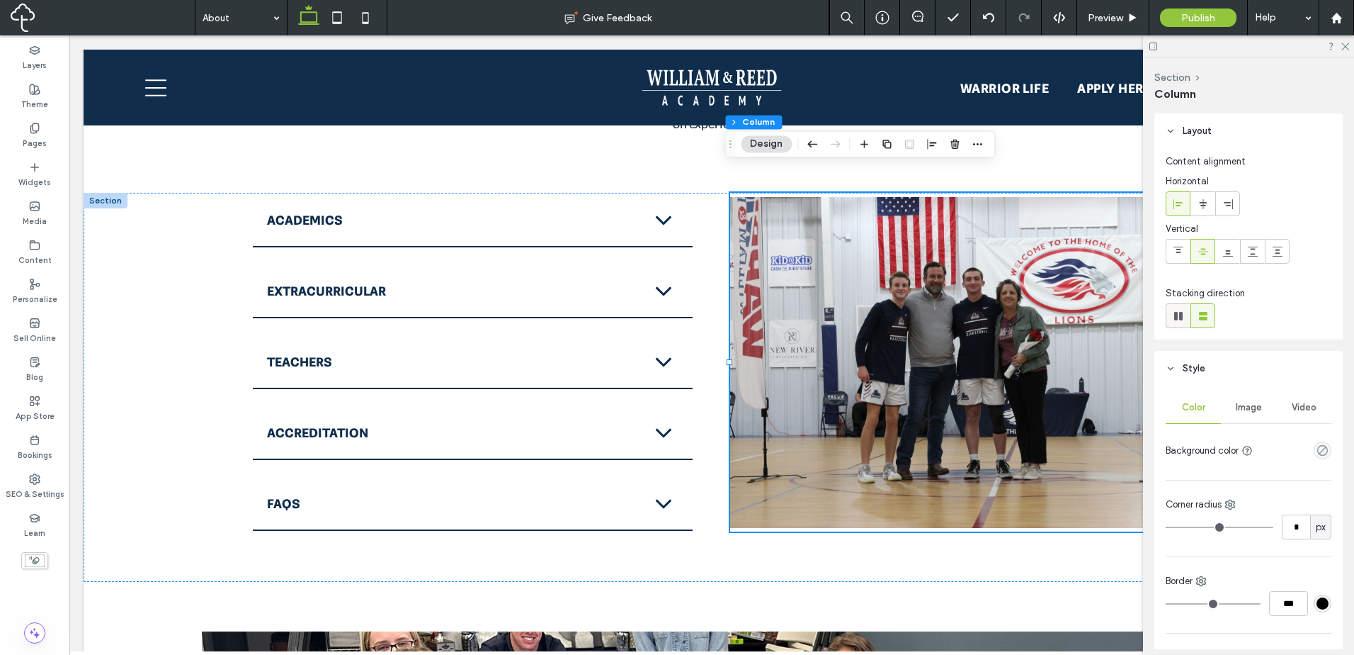
click at [1185, 314] on icon at bounding box center [1179, 316] width 14 height 14
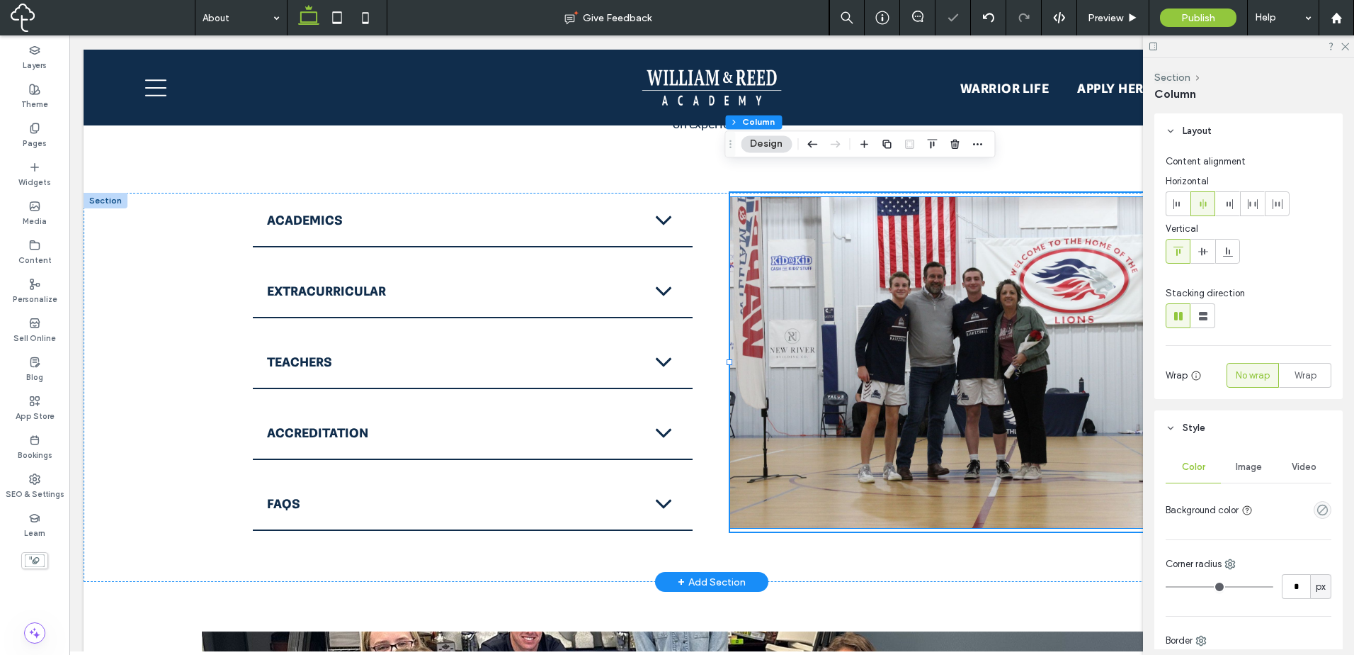
type input "*"
type input "**"
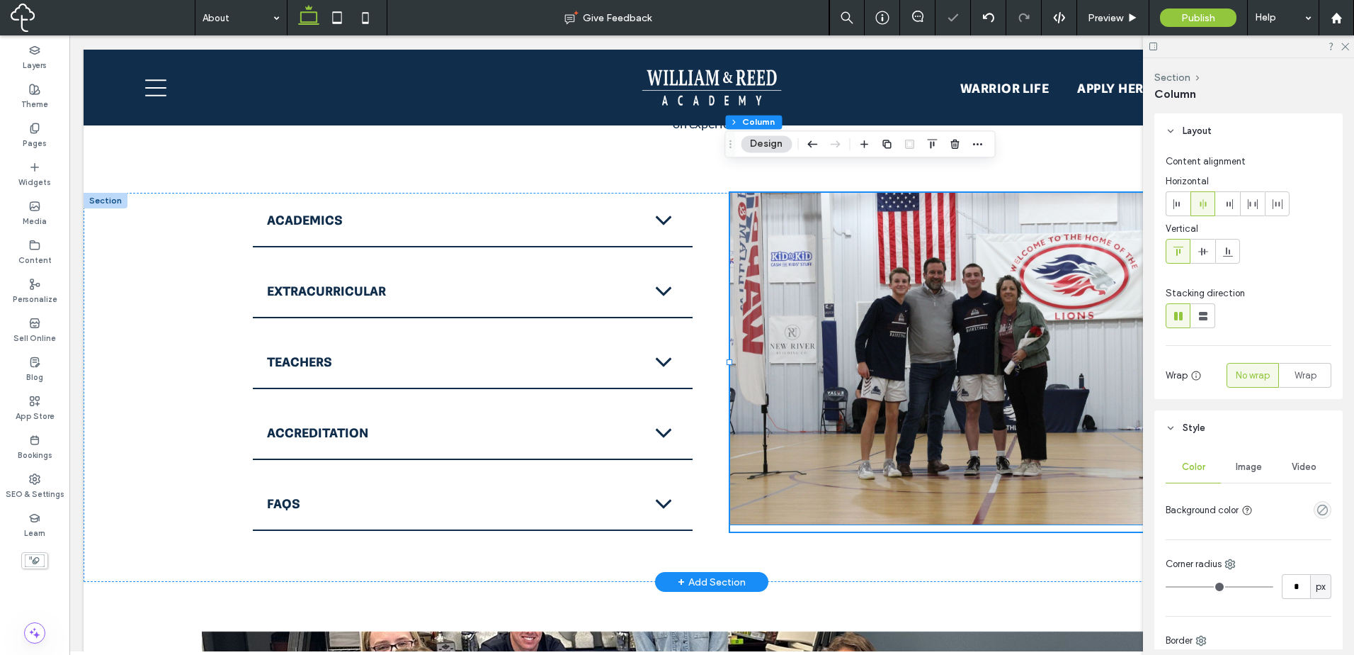
click at [1112, 310] on img at bounding box center [950, 358] width 441 height 331
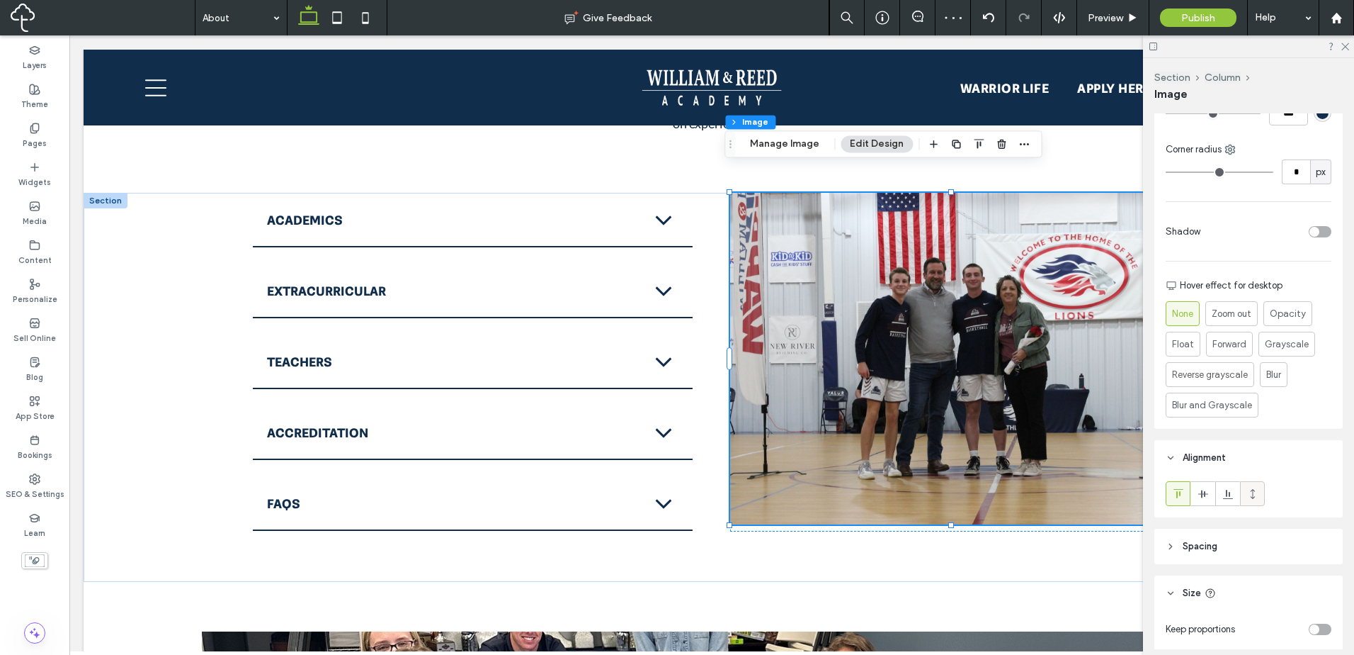
click at [1260, 493] on div at bounding box center [1252, 493] width 23 height 23
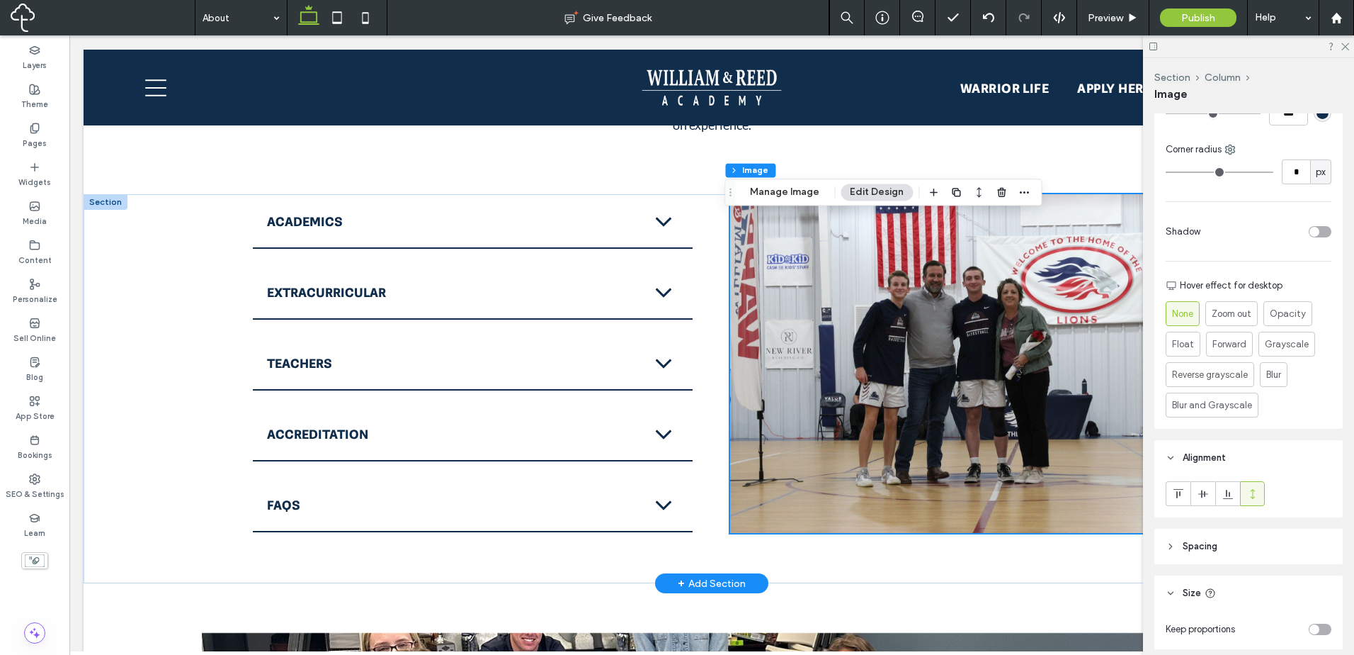
scroll to position [1746, 0]
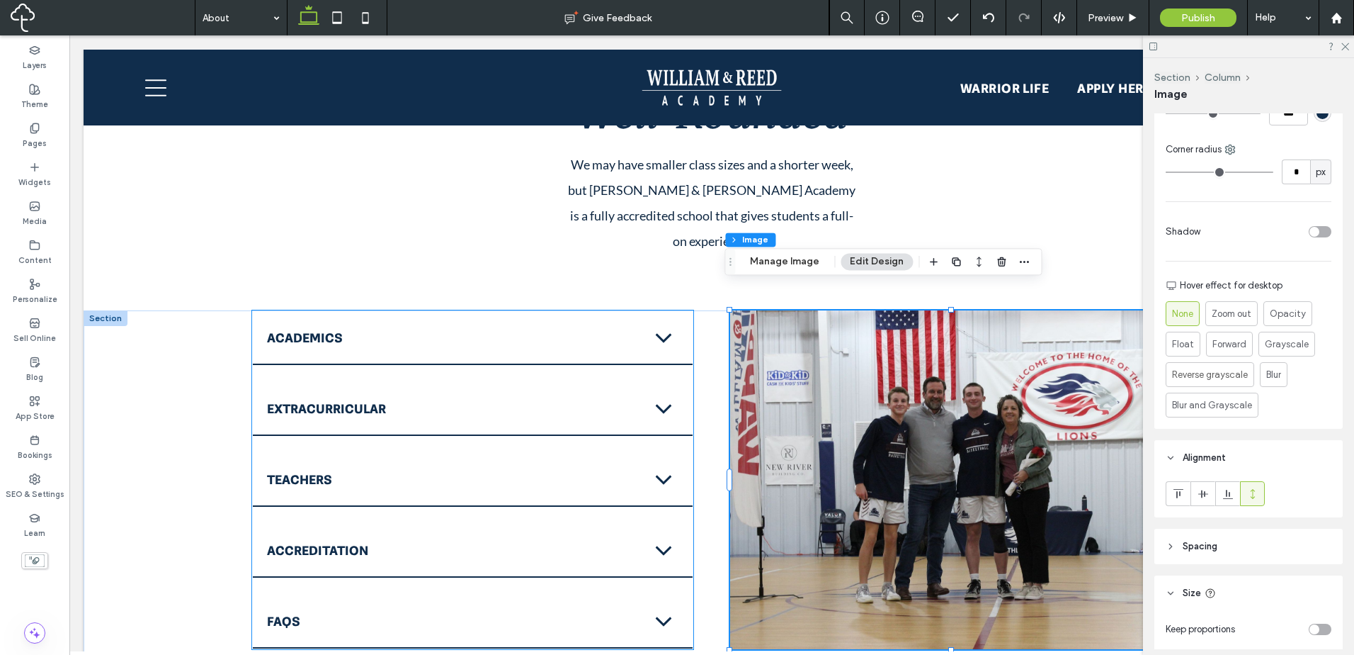
click at [577, 329] on span "Academics" at bounding box center [455, 337] width 376 height 16
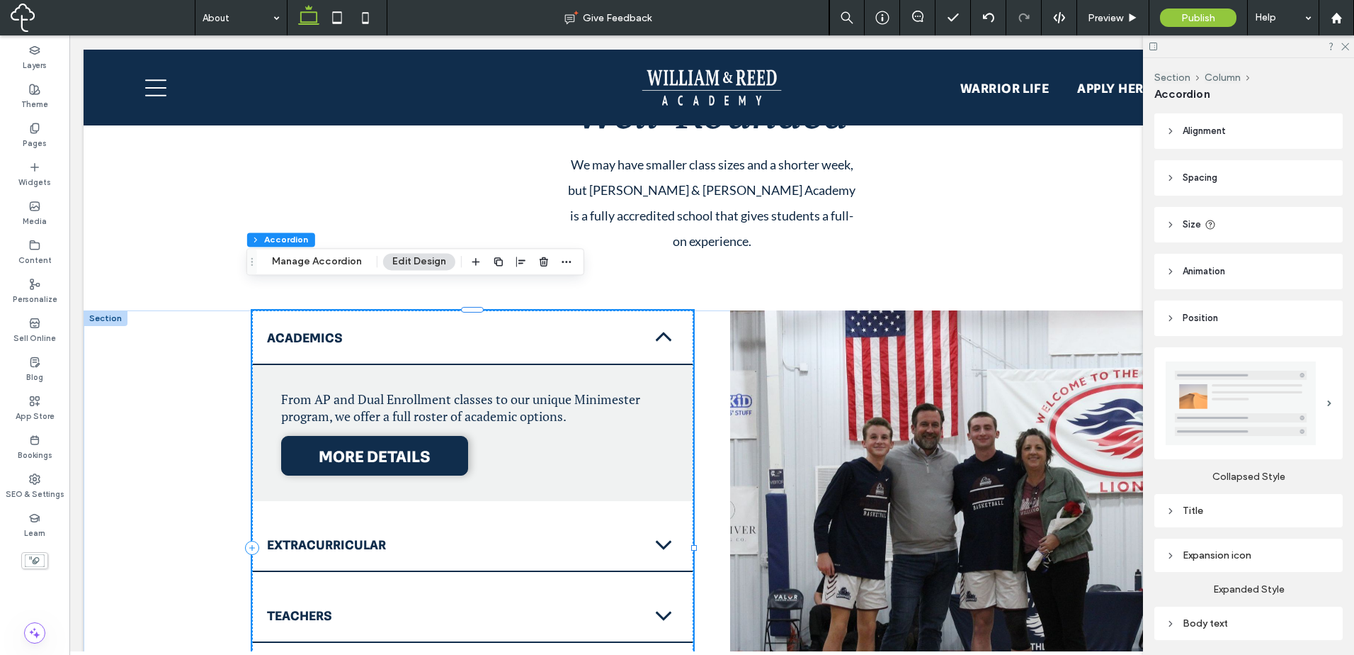
click at [626, 329] on span "Academics" at bounding box center [455, 337] width 376 height 16
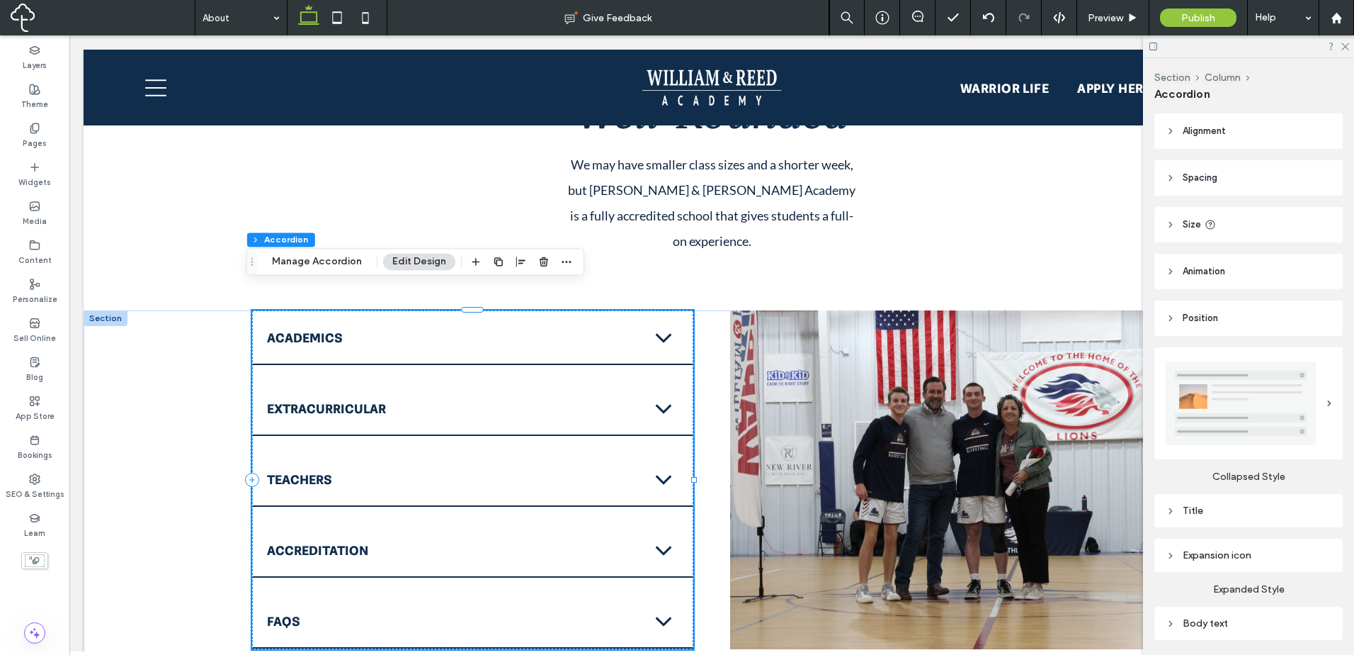
click at [640, 382] on div "Extracurricular" at bounding box center [473, 409] width 440 height 54
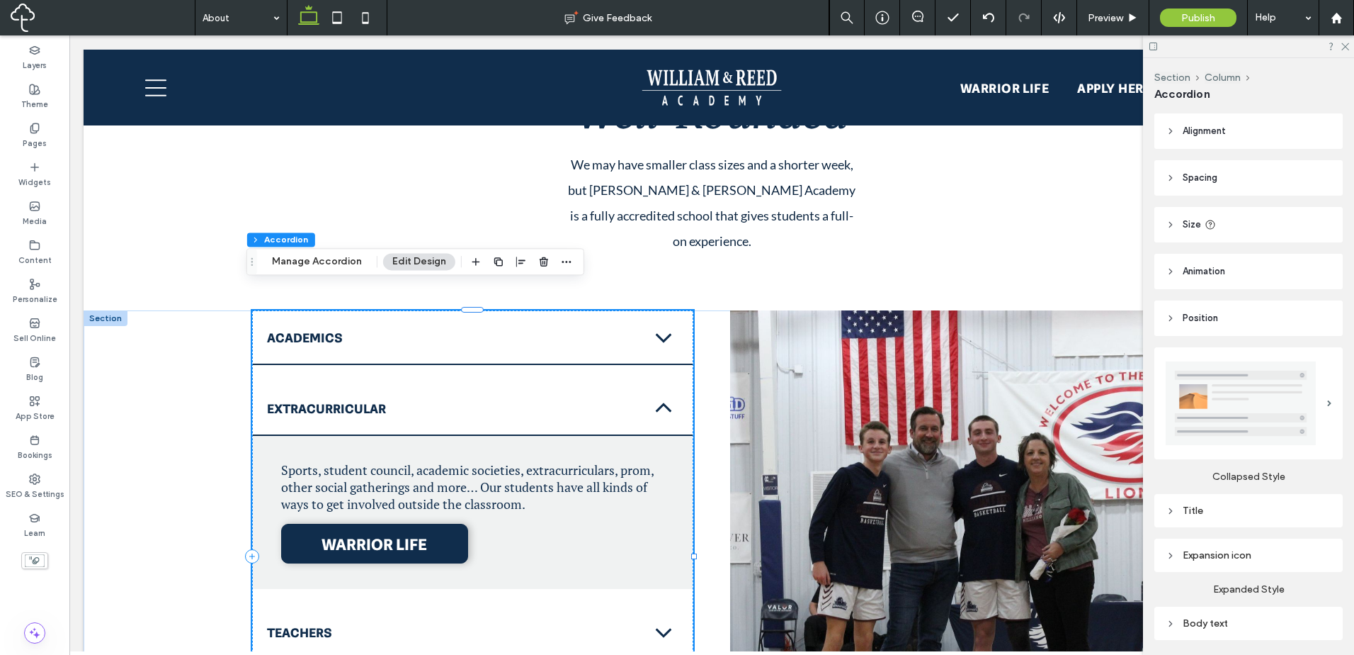
click at [639, 382] on div "Extracurricular" at bounding box center [473, 409] width 440 height 54
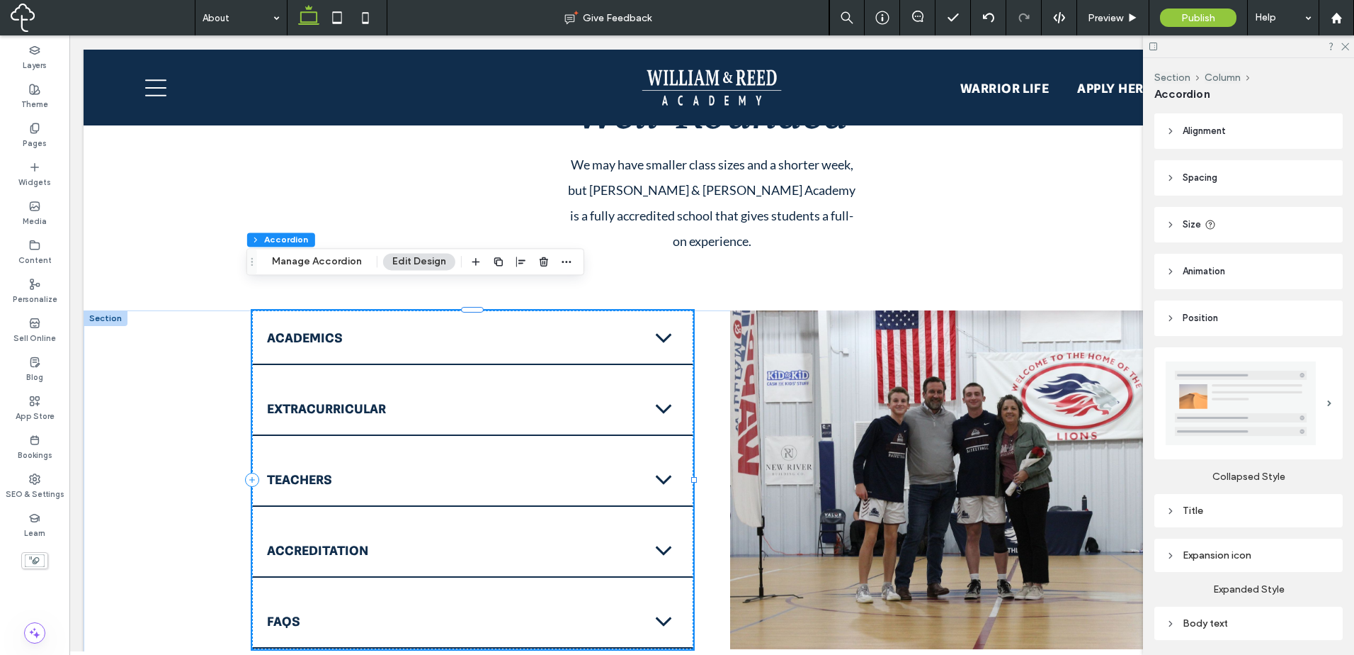
click at [625, 465] on div "Teachers" at bounding box center [473, 480] width 440 height 54
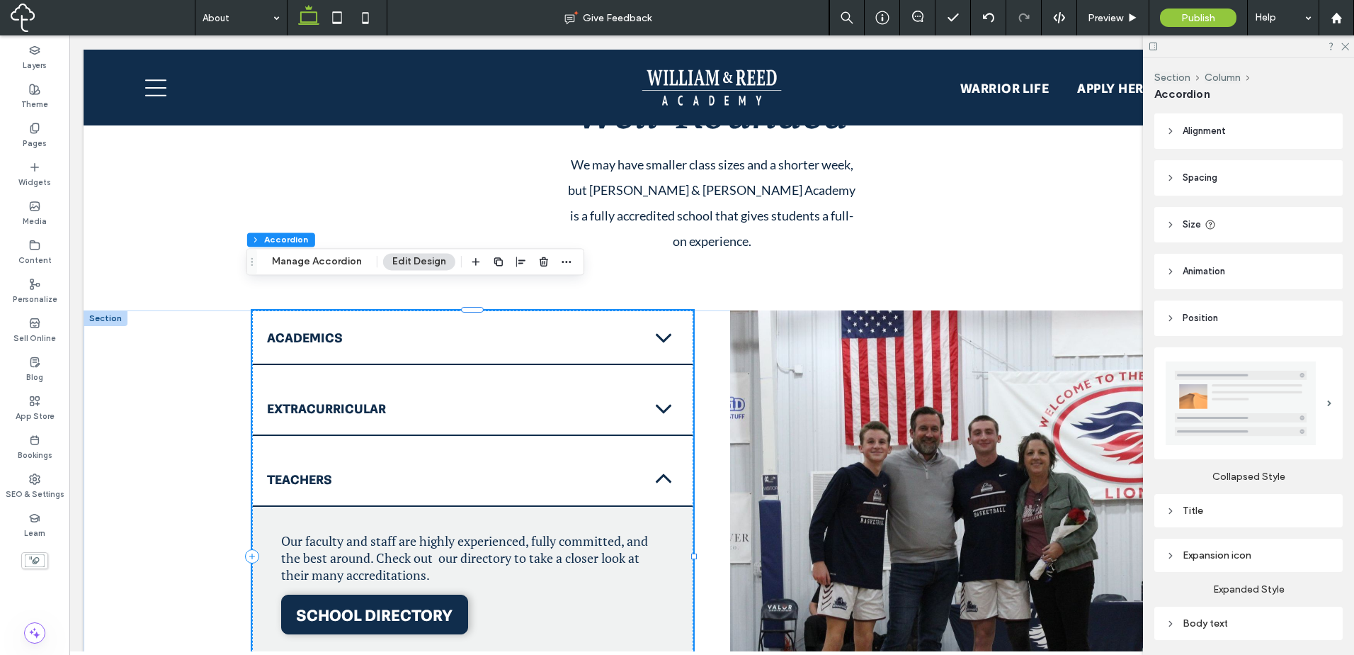
click at [625, 463] on div "Teachers" at bounding box center [473, 480] width 440 height 54
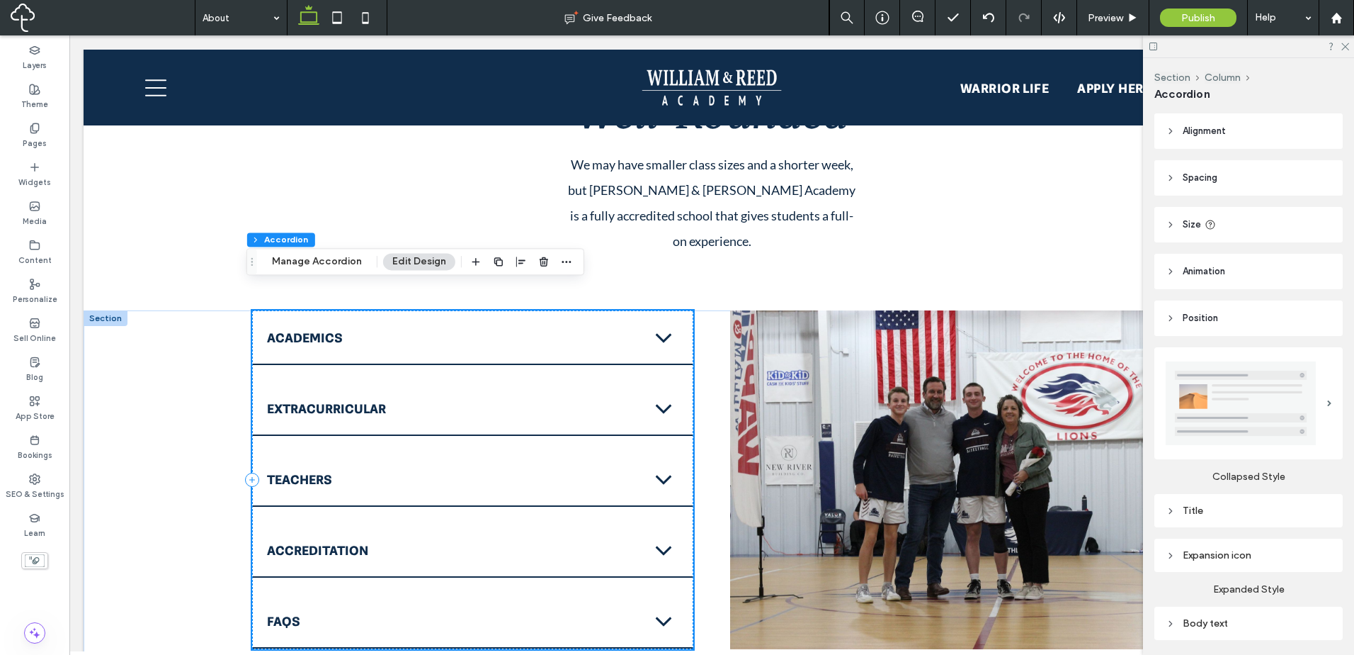
scroll to position [1863, 0]
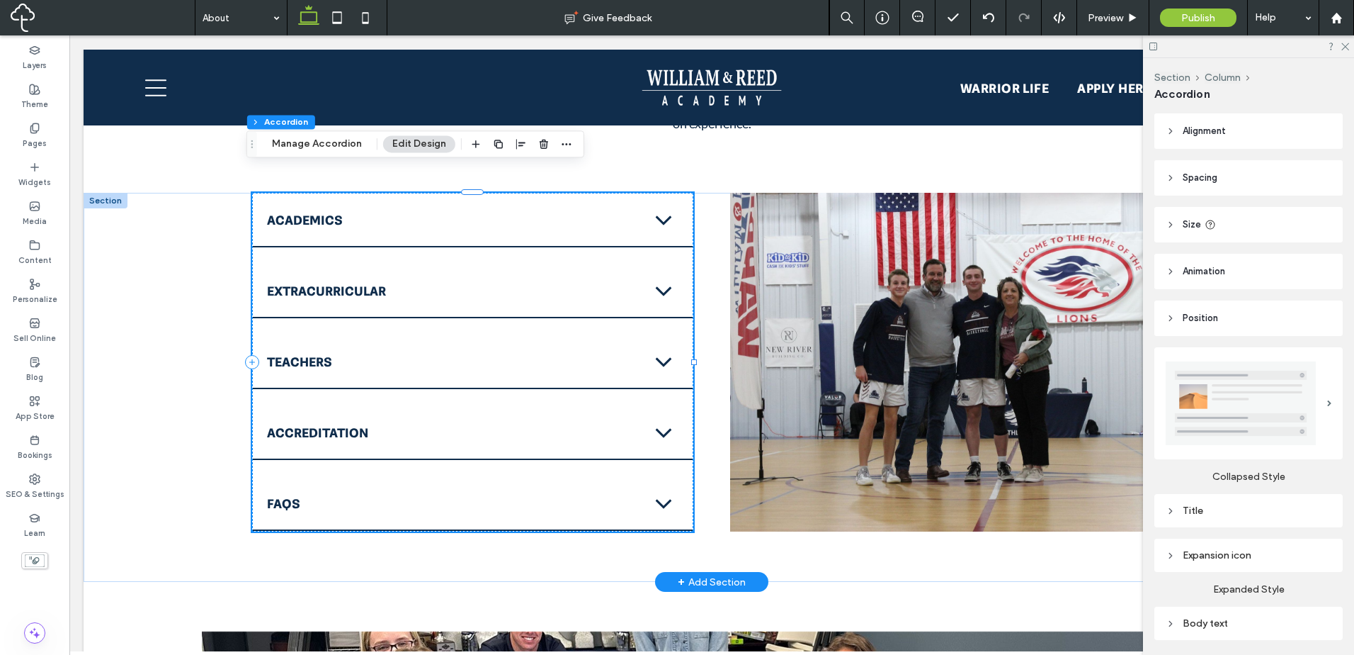
click at [640, 416] on div "Accreditation" at bounding box center [473, 433] width 440 height 54
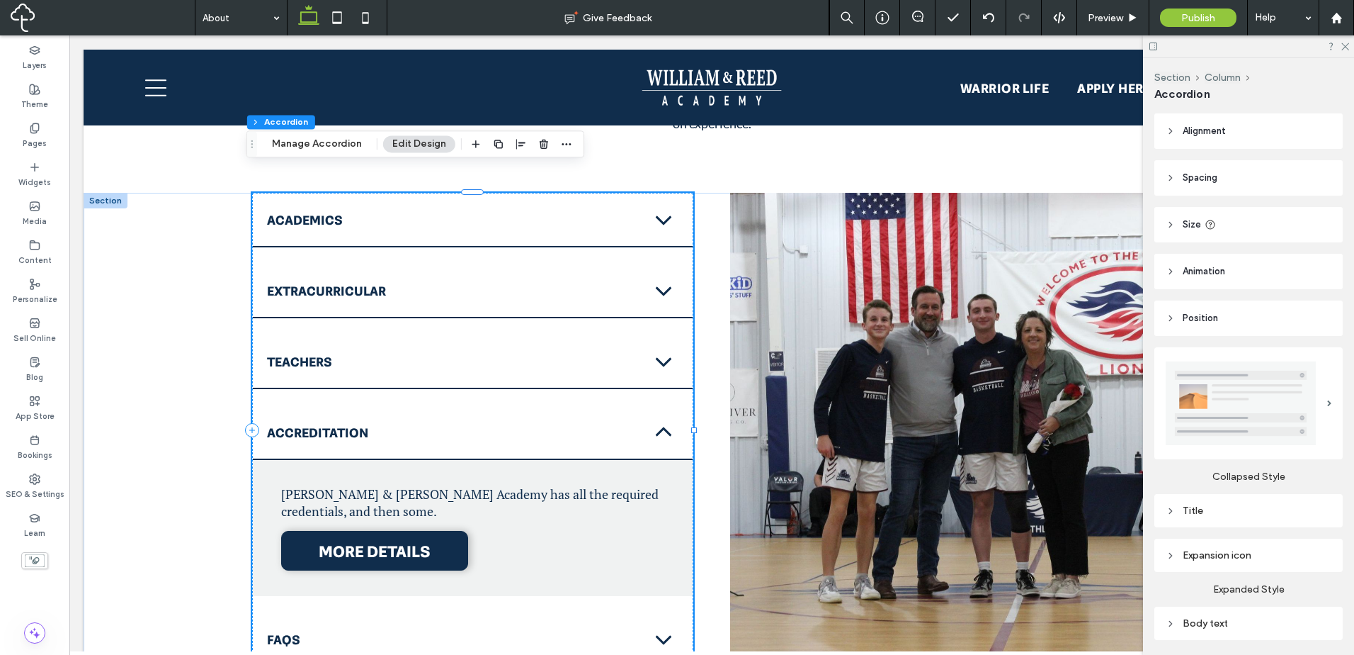
click at [640, 416] on div "Accreditation" at bounding box center [473, 433] width 440 height 54
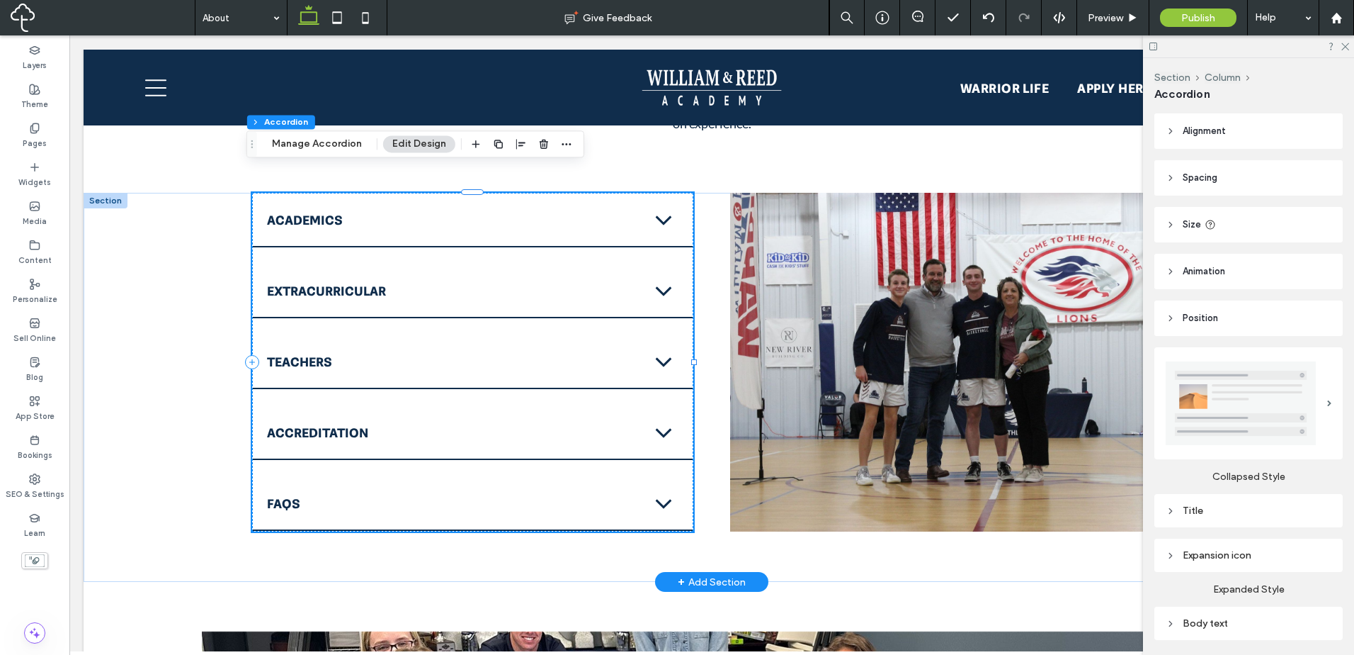
click at [640, 477] on div "FAQs" at bounding box center [473, 504] width 440 height 54
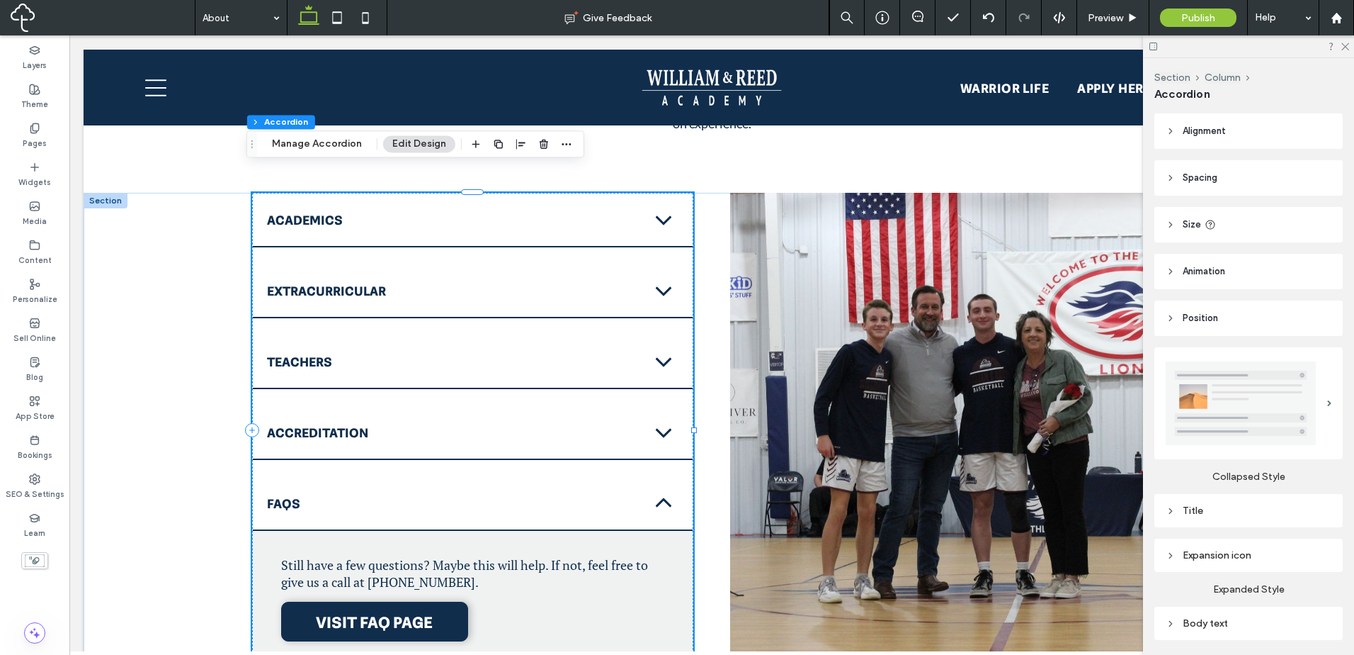
click at [640, 477] on div "FAQs" at bounding box center [473, 504] width 440 height 54
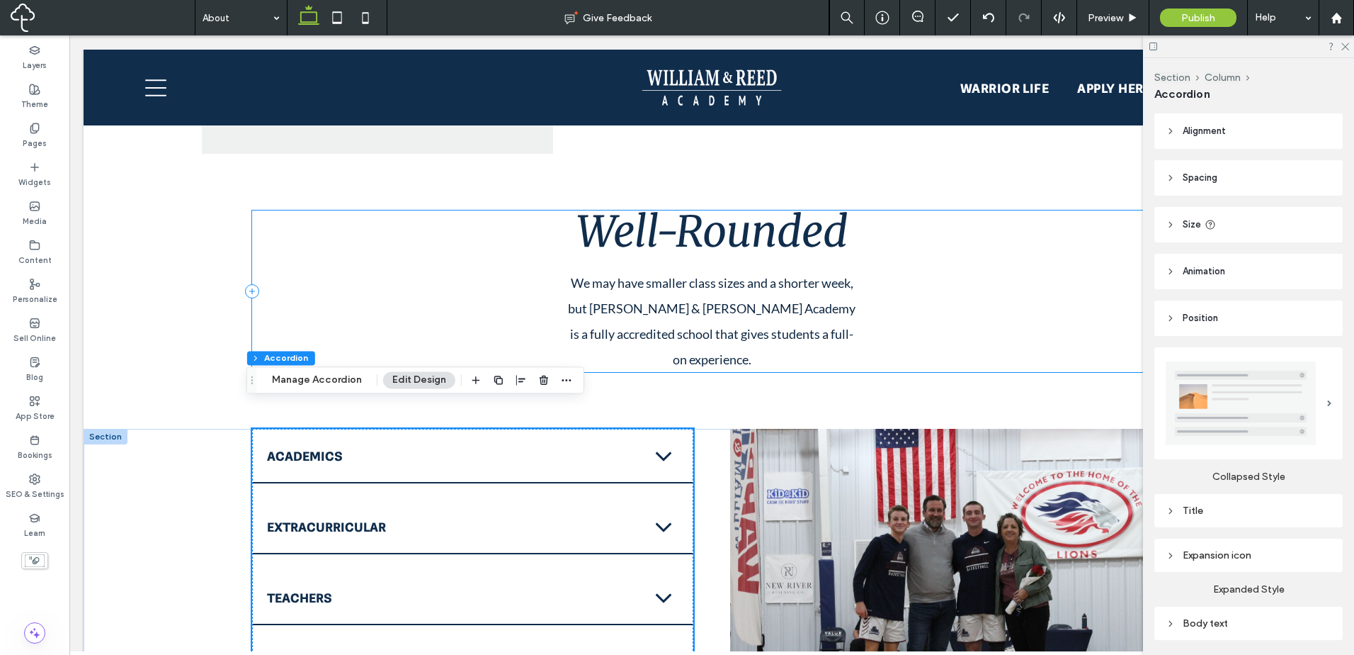
scroll to position [1746, 0]
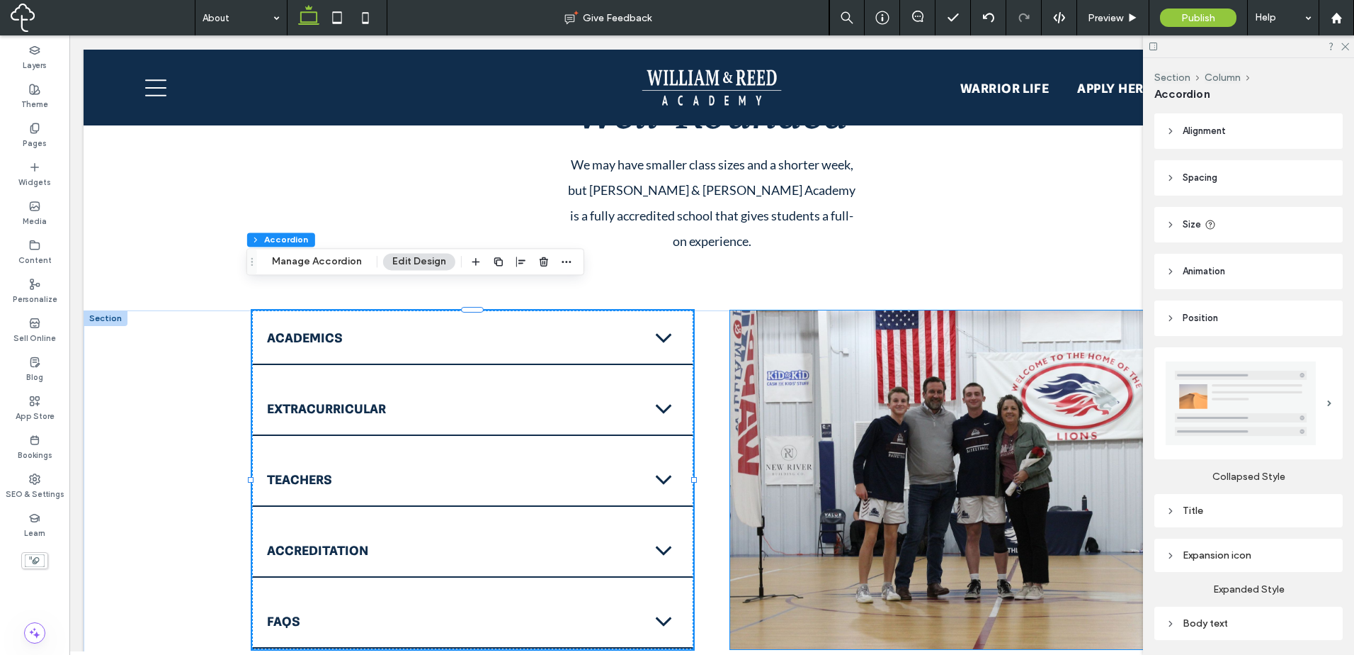
click at [1055, 349] on img at bounding box center [950, 479] width 441 height 339
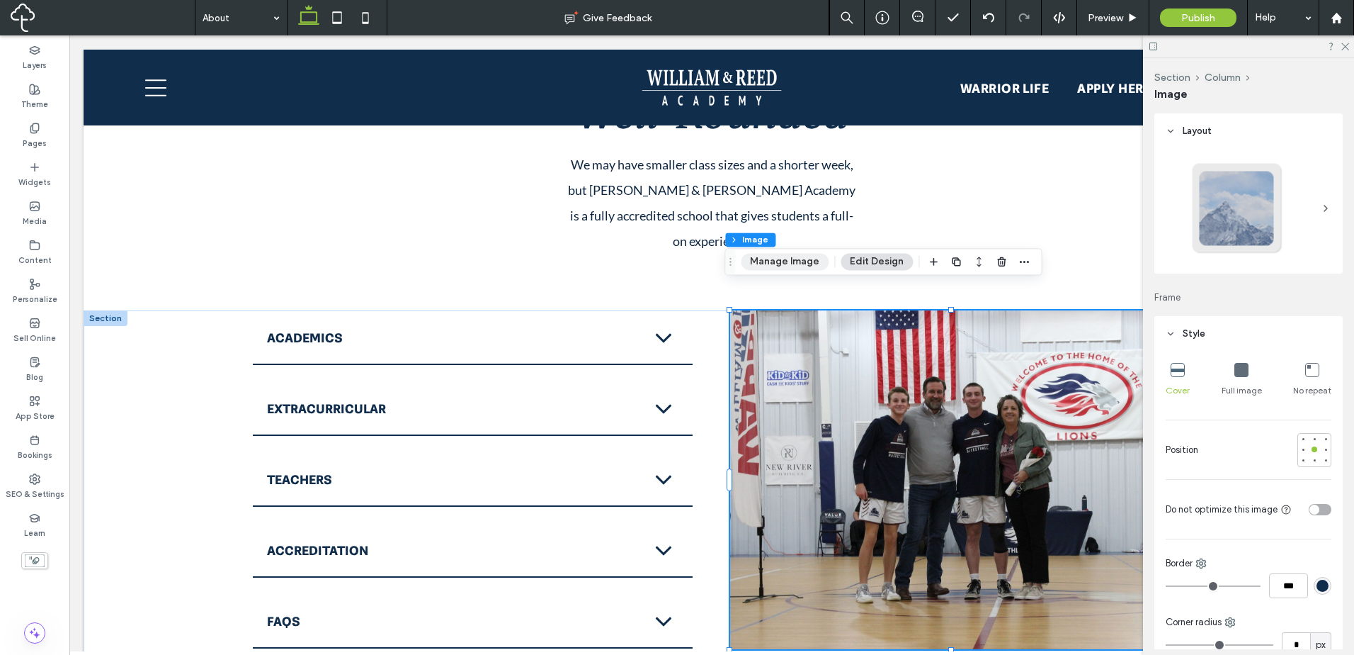
click at [792, 266] on button "Manage Image" at bounding box center [785, 261] width 88 height 17
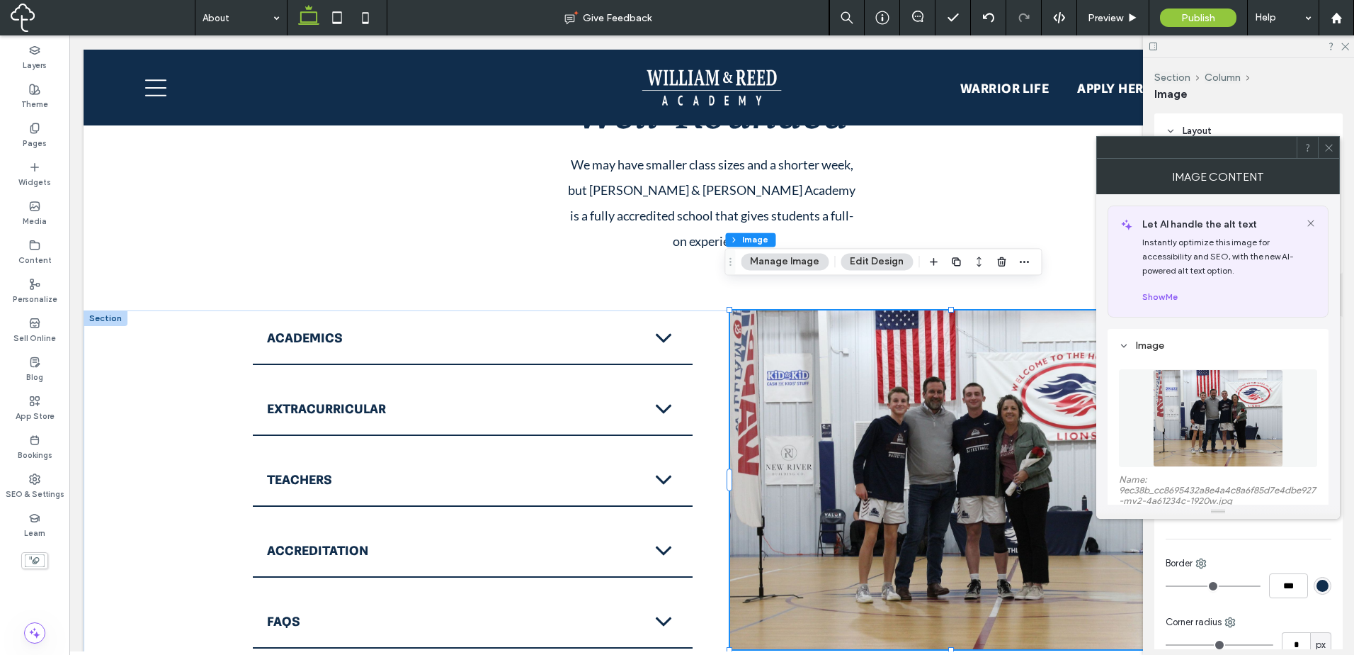
click at [1202, 432] on img at bounding box center [1218, 418] width 130 height 98
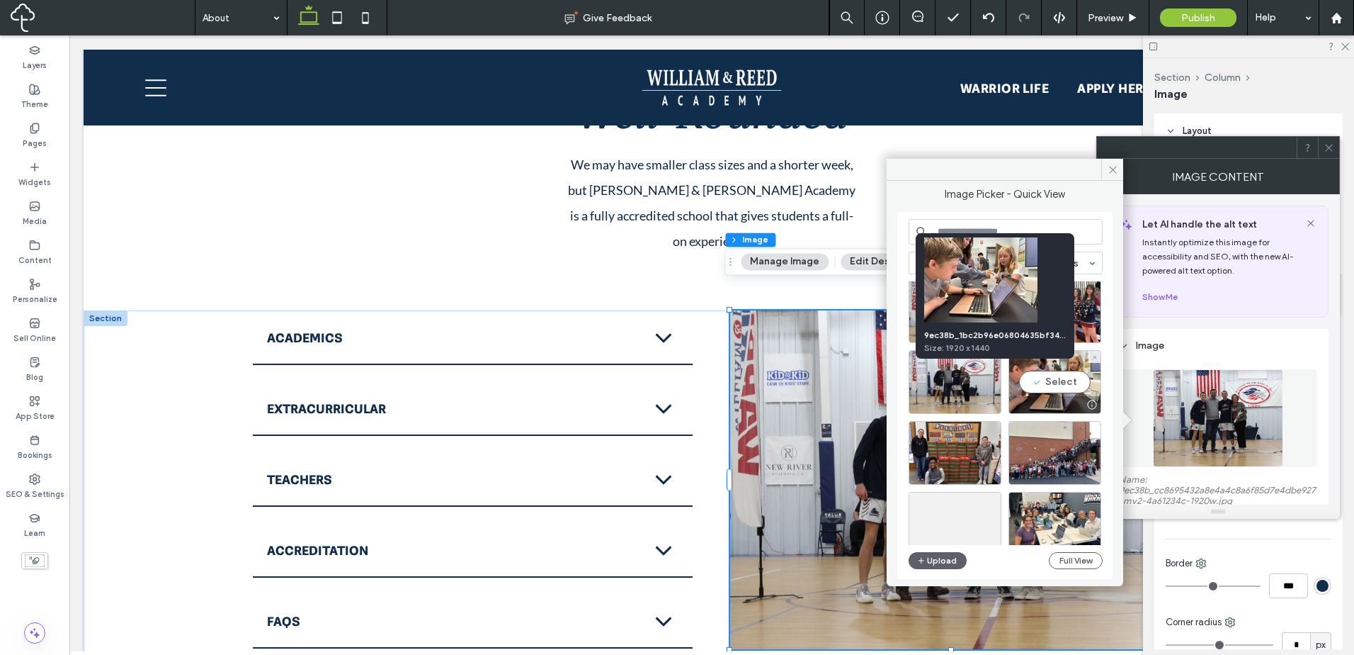
scroll to position [354, 0]
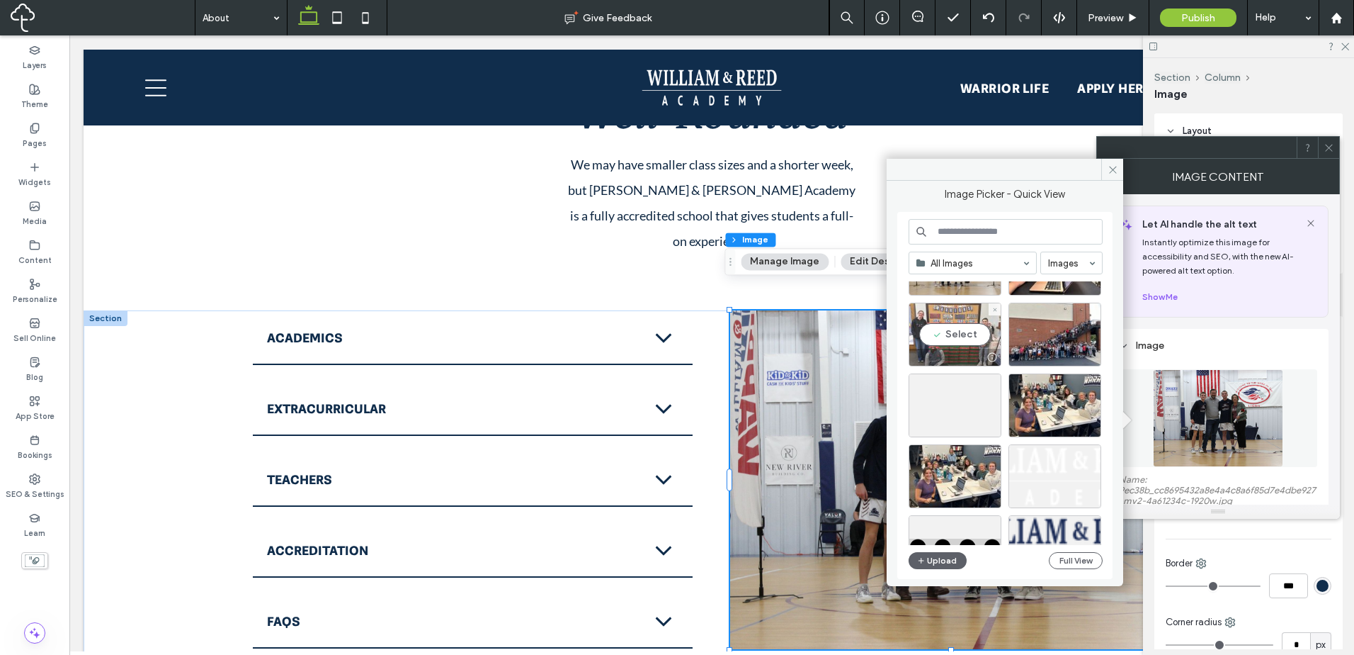
drag, startPoint x: 981, startPoint y: 350, endPoint x: 995, endPoint y: 271, distance: 79.9
click at [983, 351] on div at bounding box center [992, 356] width 18 height 11
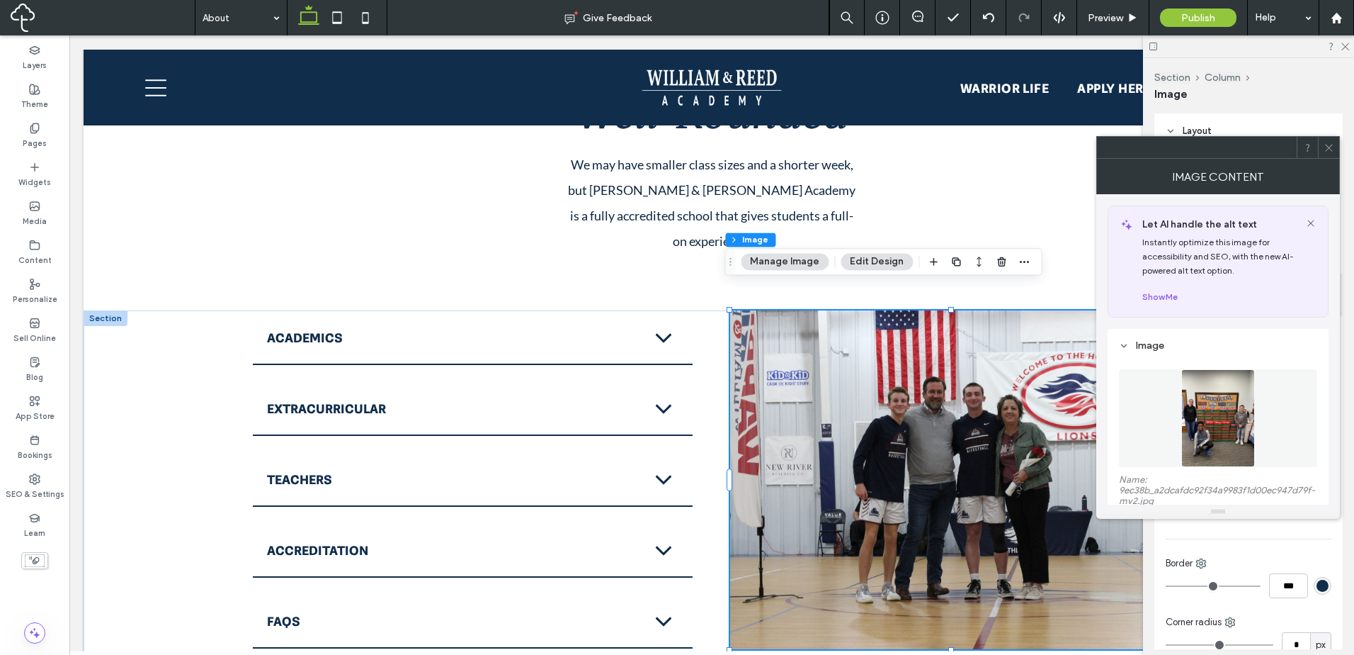
click at [1329, 146] on icon at bounding box center [1329, 147] width 11 height 11
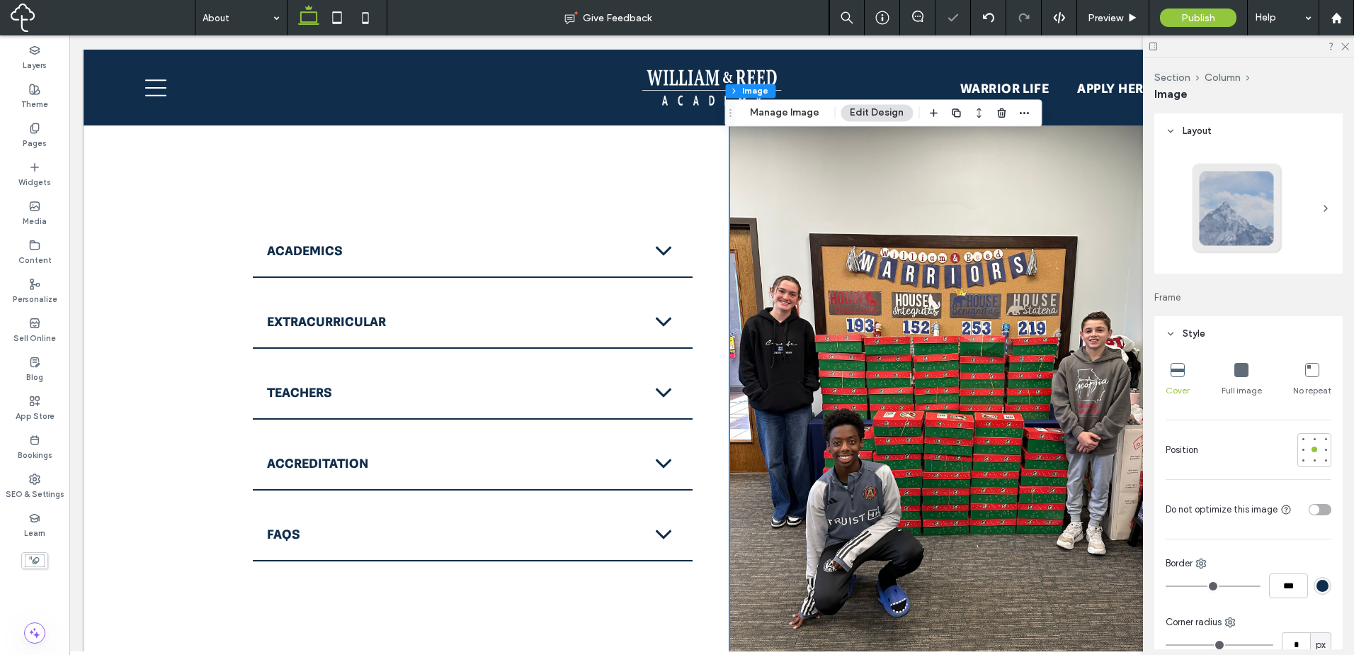
scroll to position [1981, 0]
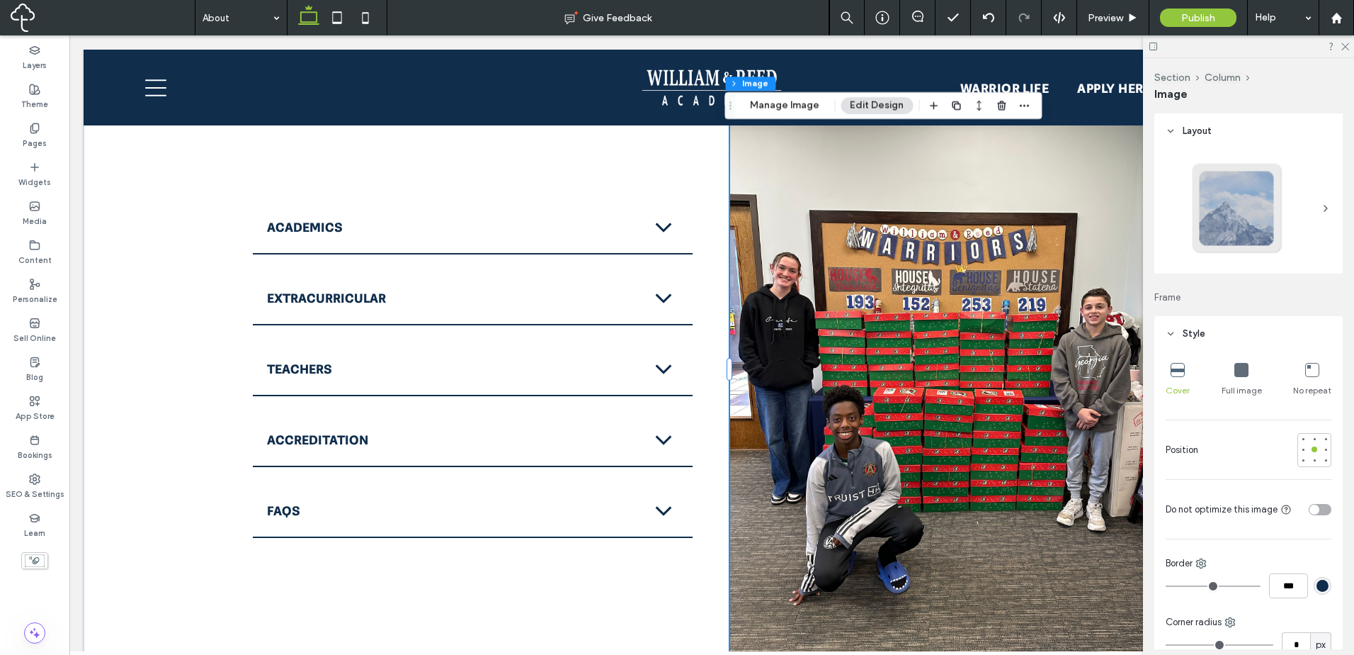
click at [837, 473] on img at bounding box center [950, 368] width 441 height 589
click at [808, 111] on button "Manage Image" at bounding box center [785, 105] width 88 height 17
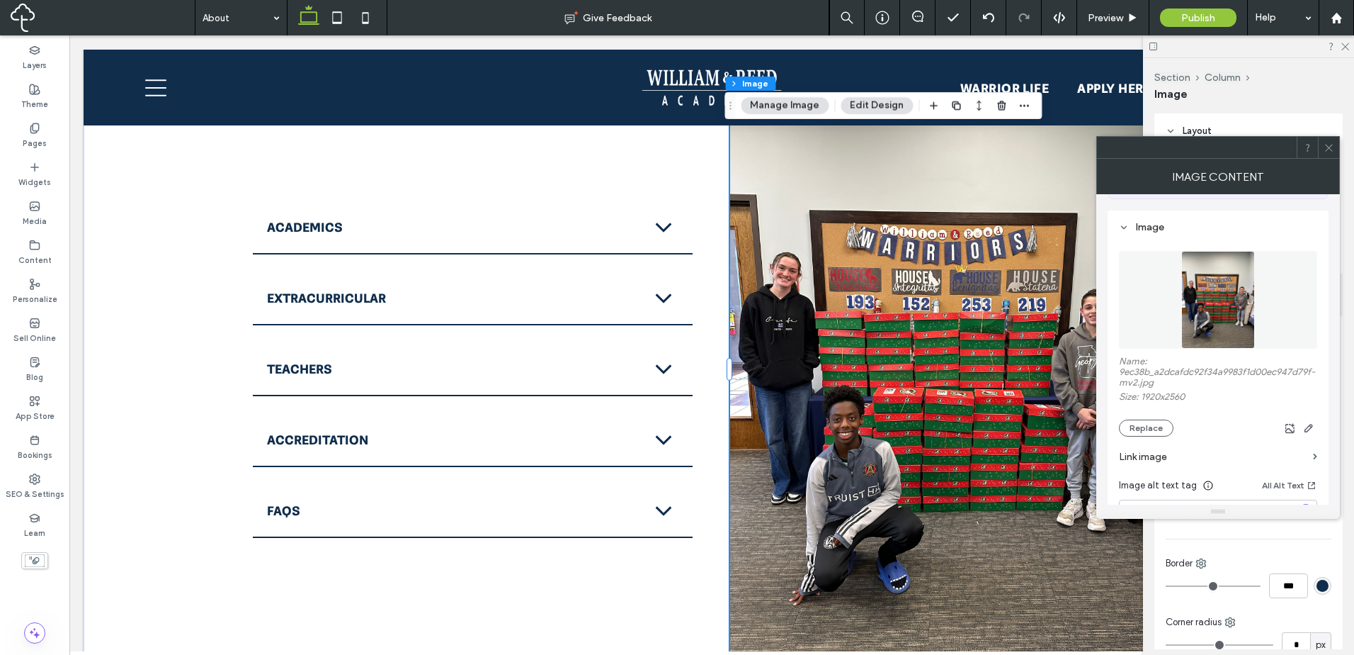
scroll to position [236, 0]
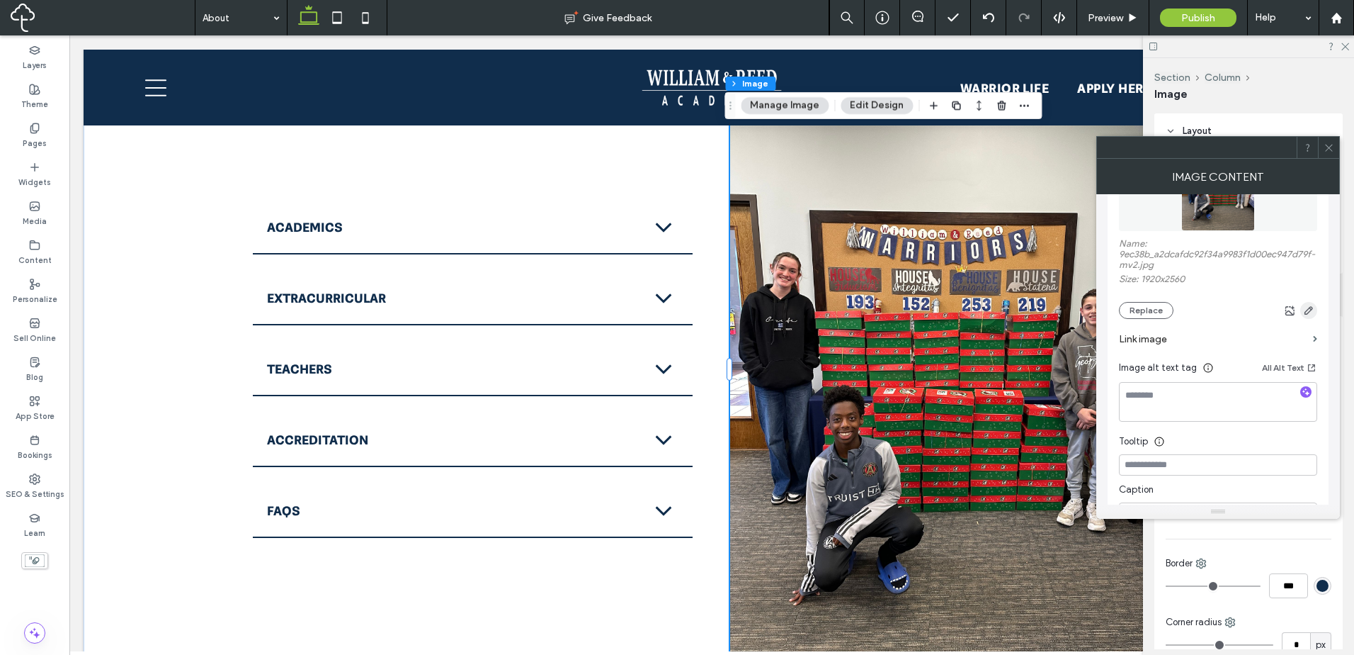
click at [1306, 310] on icon "button" at bounding box center [1308, 310] width 11 height 11
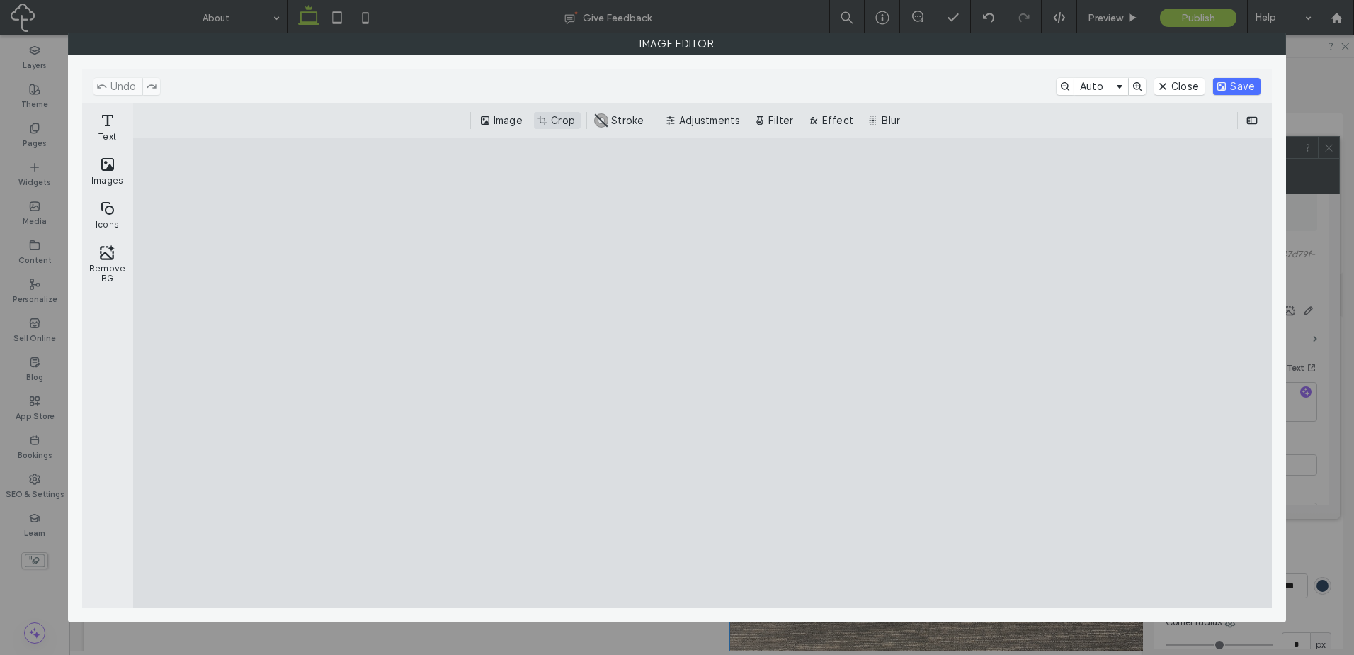
click at [550, 118] on button "Crop" at bounding box center [557, 120] width 47 height 17
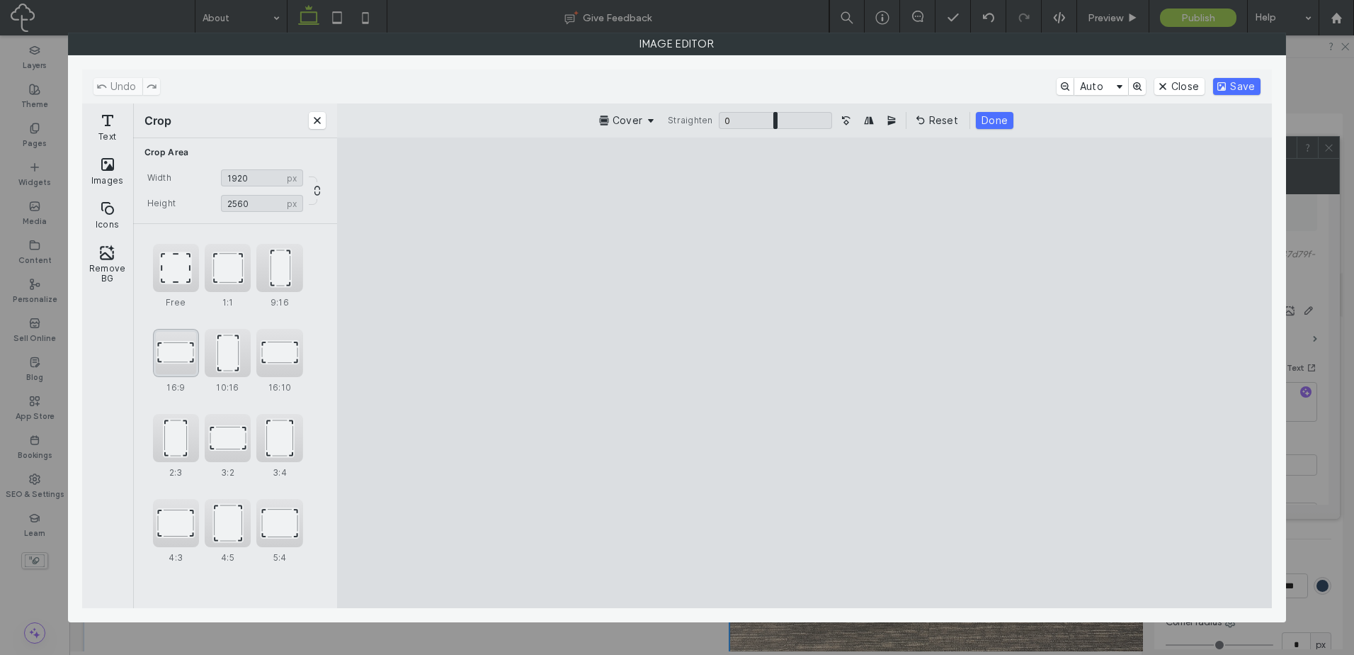
click at [187, 359] on div "16:9" at bounding box center [176, 353] width 46 height 48
click at [254, 445] on div "Free 1:1 9:16 16:9 10:16 16:10 2:3 3:2 3:4 4:3 4:5 5:4" at bounding box center [235, 411] width 164 height 334
drag, startPoint x: 854, startPoint y: 294, endPoint x: 854, endPoint y: 329, distance: 34.7
click at [805, 373] on cesdk-canvas "Editor canvas" at bounding box center [805, 373] width 0 height 0
click at [178, 536] on div "4:3" at bounding box center [177, 543] width 49 height 54
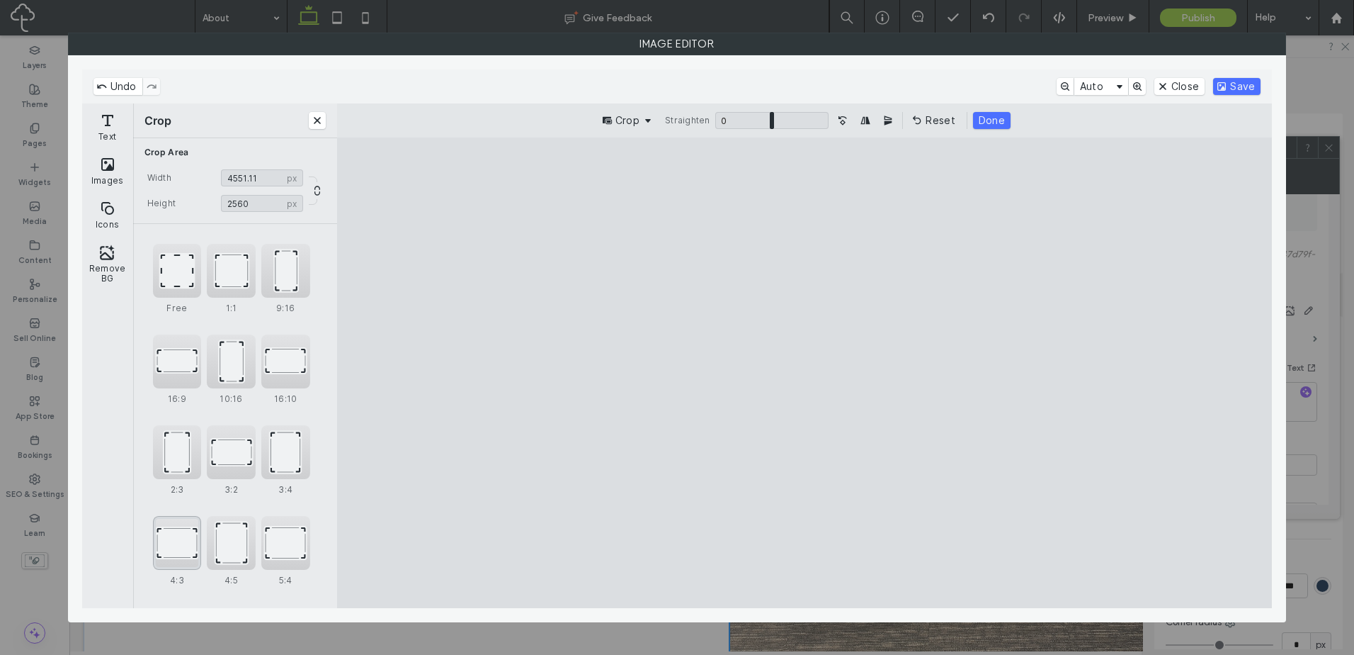
type input "*******"
drag, startPoint x: 643, startPoint y: 373, endPoint x: 647, endPoint y: 398, distance: 25.9
click at [805, 373] on cesdk-canvas "Editor canvas" at bounding box center [805, 373] width 0 height 0
click at [1238, 79] on button "Save" at bounding box center [1237, 86] width 47 height 17
